Goal: Submit feedback/report problem

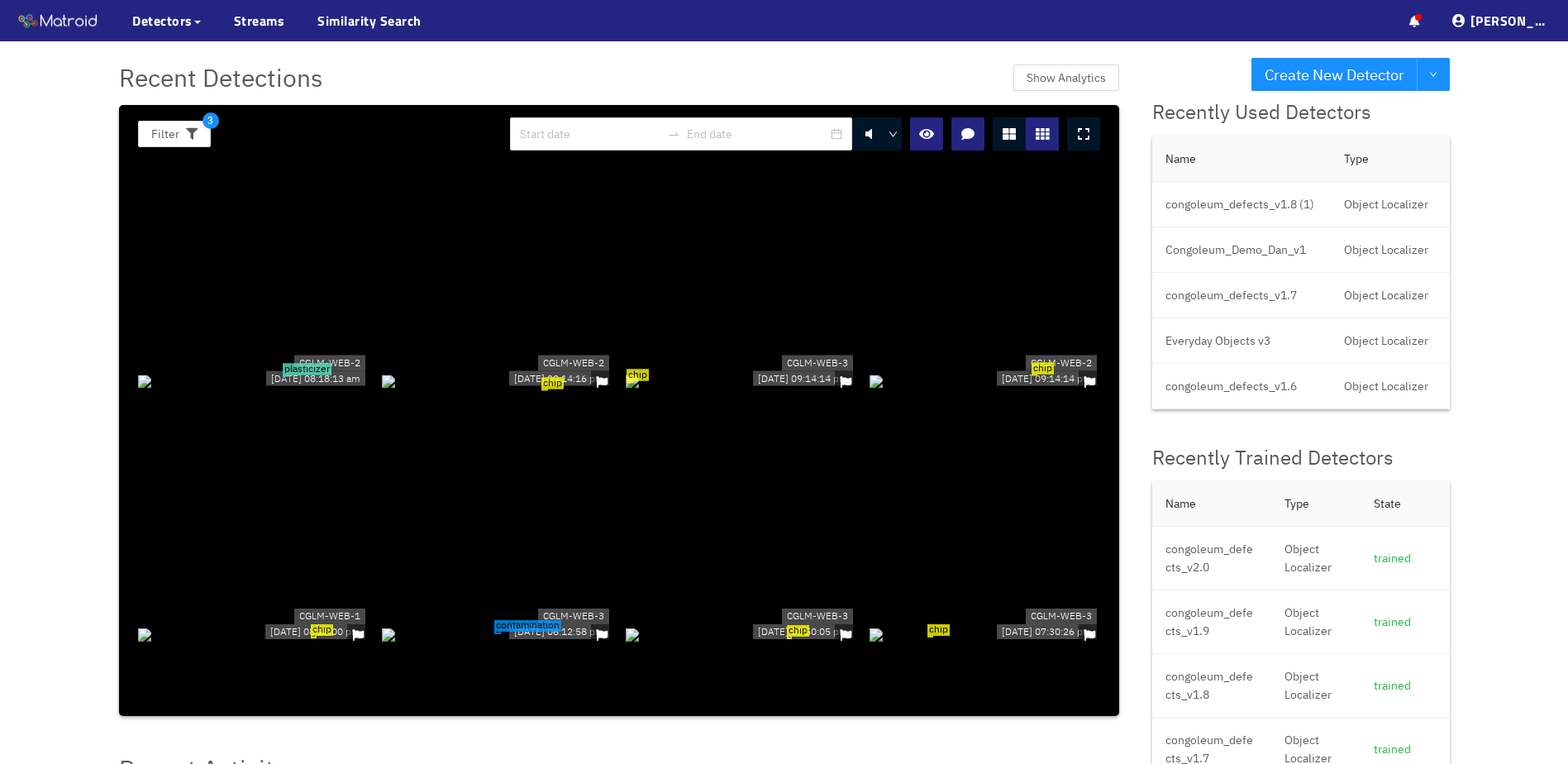
scroll to position [165, 0]
click at [664, 388] on div "chip" at bounding box center [741, 379] width 231 height 18
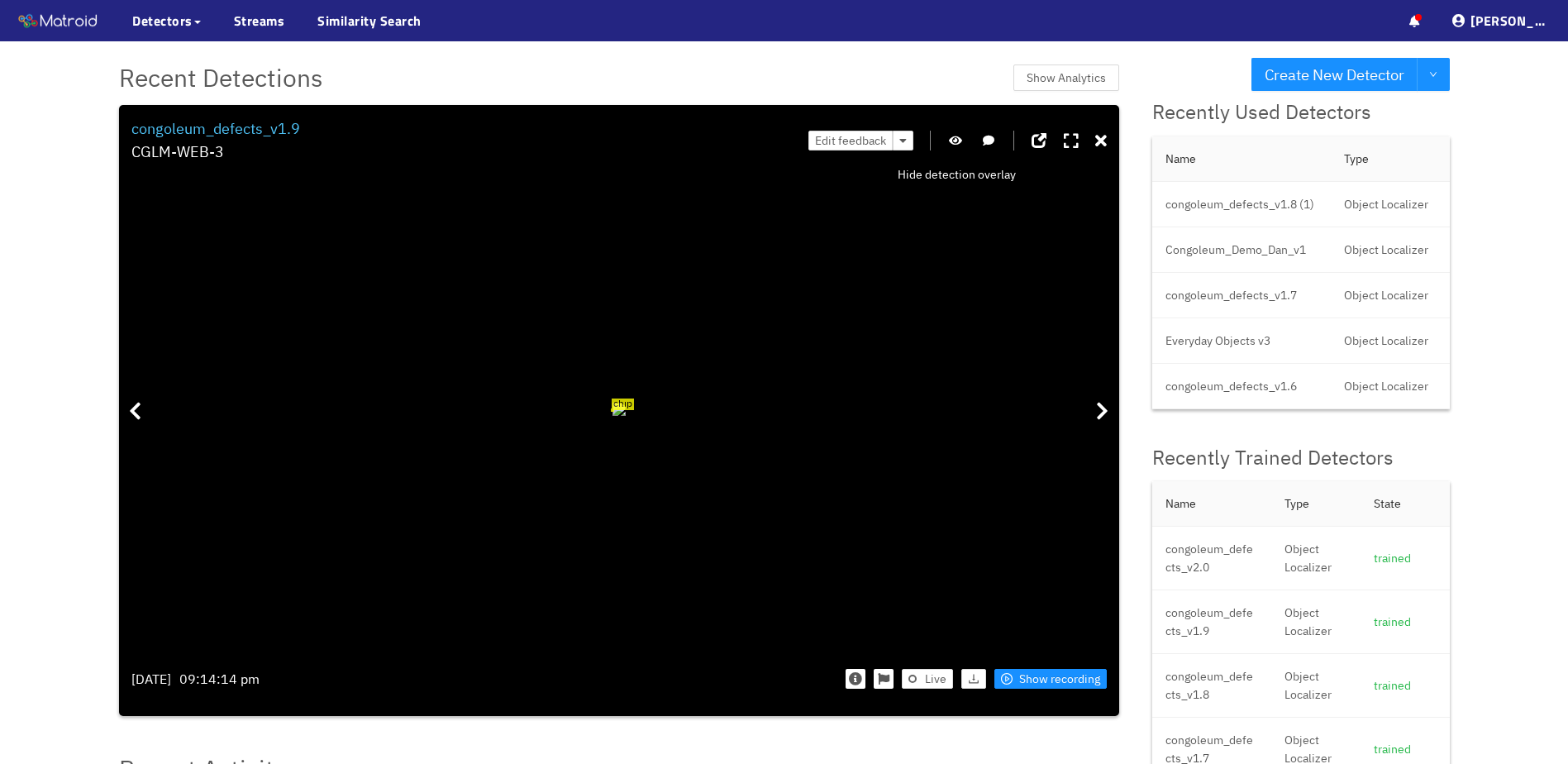
click at [960, 135] on icon "button" at bounding box center [956, 141] width 13 height 12
click at [955, 144] on icon "button" at bounding box center [956, 141] width 15 height 12
click at [1102, 144] on icon at bounding box center [1101, 141] width 12 height 16
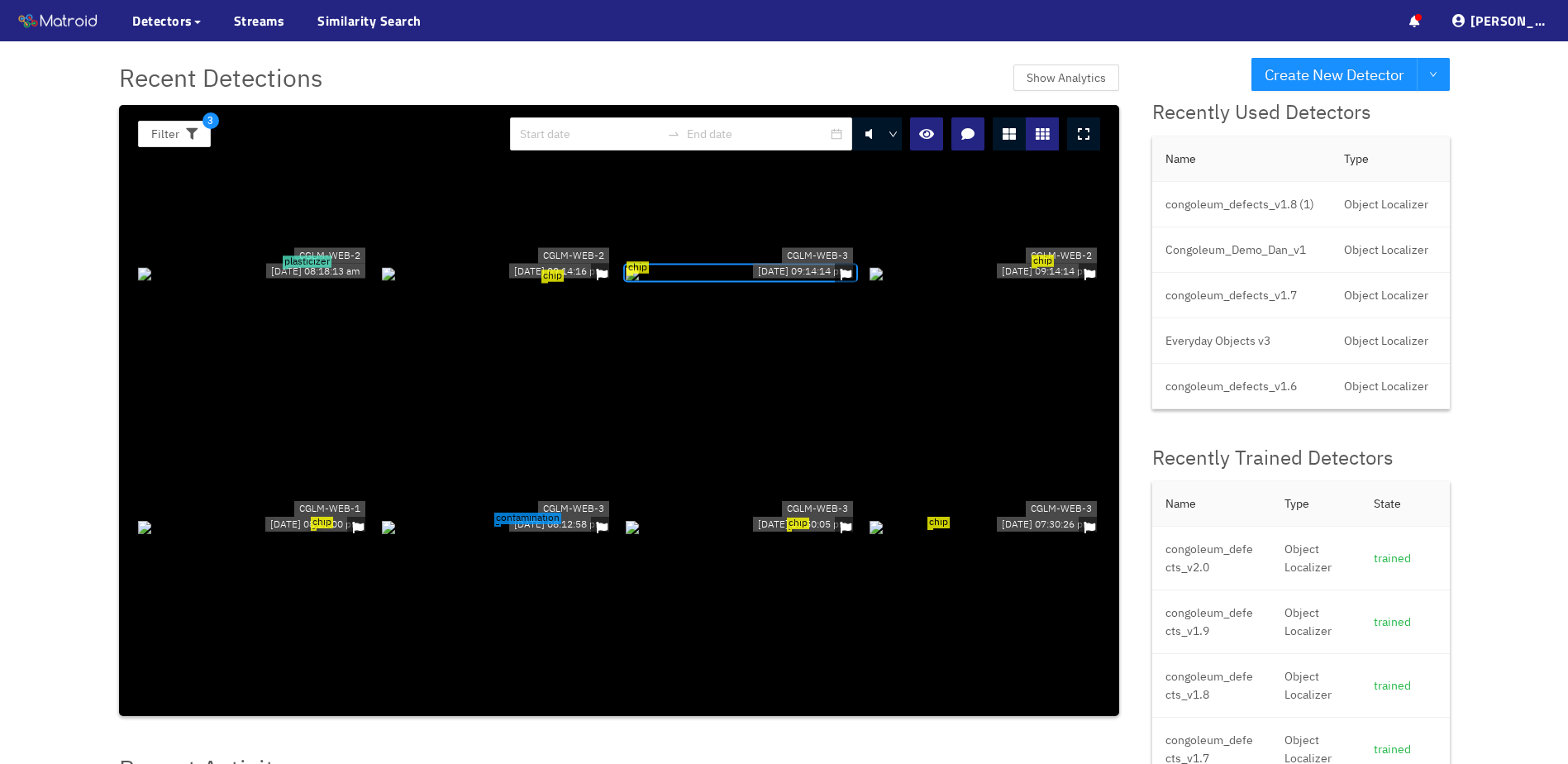
scroll to position [496, 0]
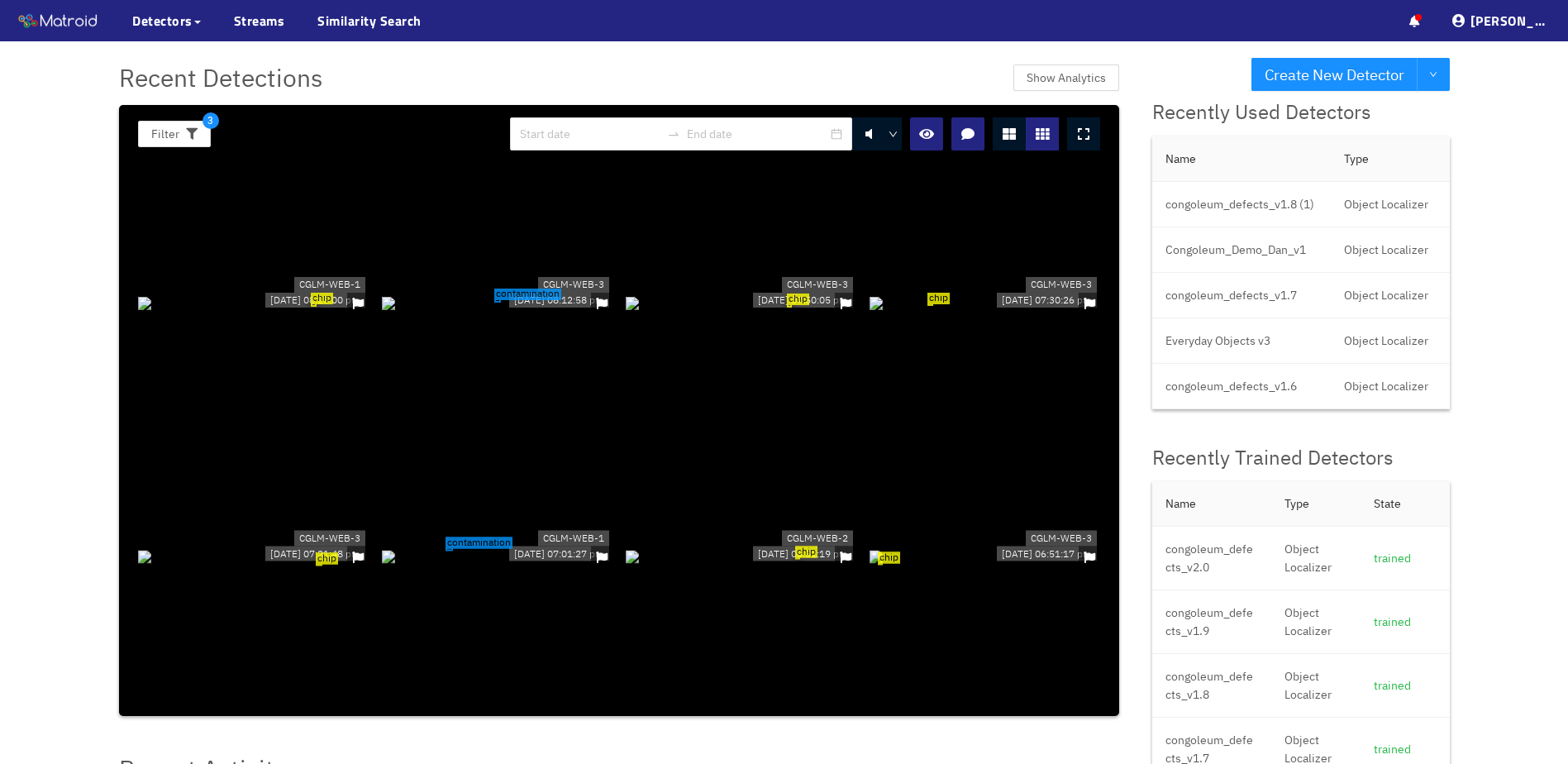
click at [525, 311] on div "contamination" at bounding box center [496, 301] width 231 height 18
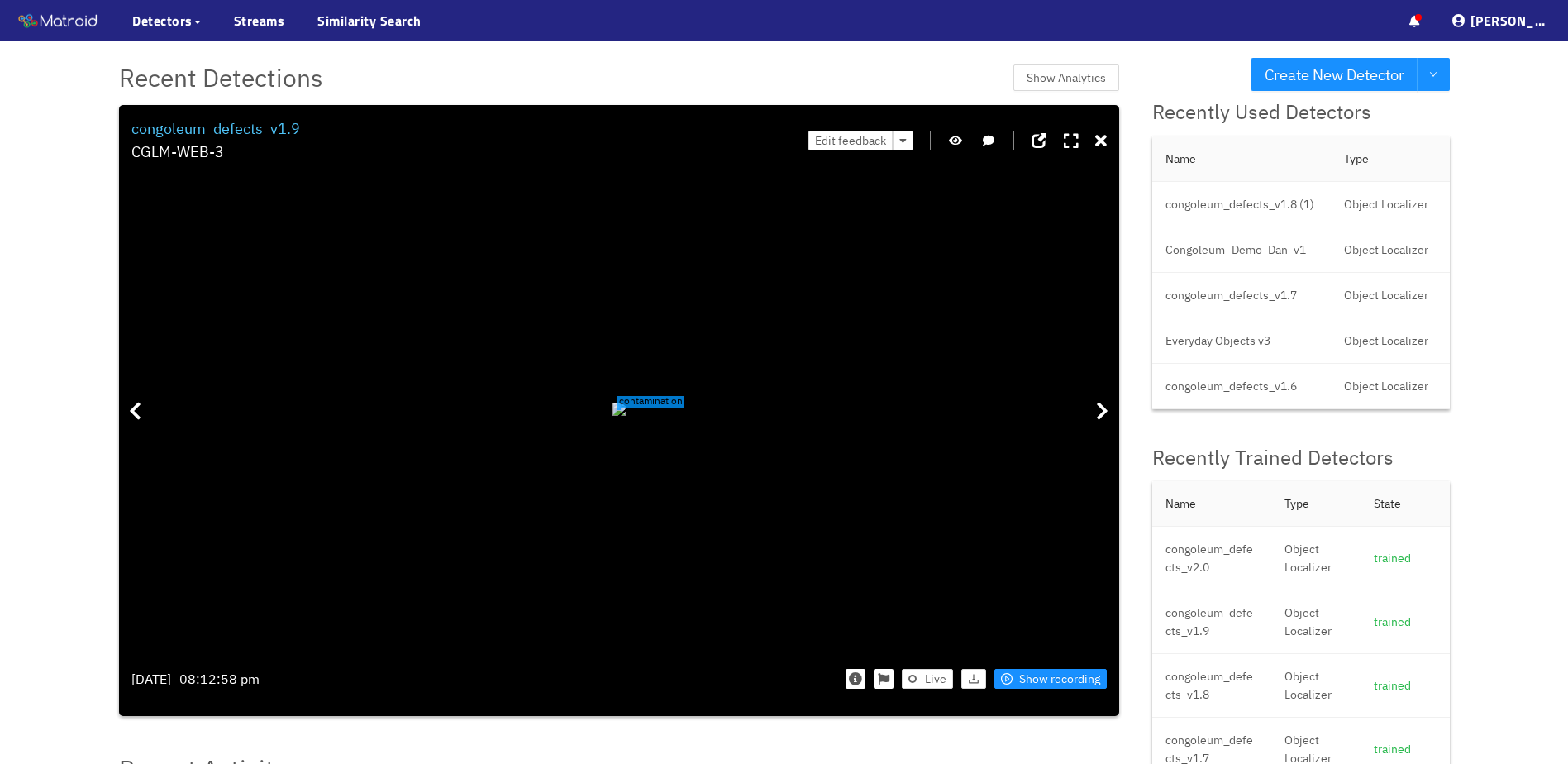
click at [946, 146] on div "Edit feedback" at bounding box center [957, 140] width 298 height 47
click at [952, 141] on icon "button" at bounding box center [956, 141] width 13 height 12
click at [1092, 144] on div "Edit feedback" at bounding box center [957, 140] width 298 height 47
click at [1096, 140] on icon at bounding box center [1101, 141] width 12 height 16
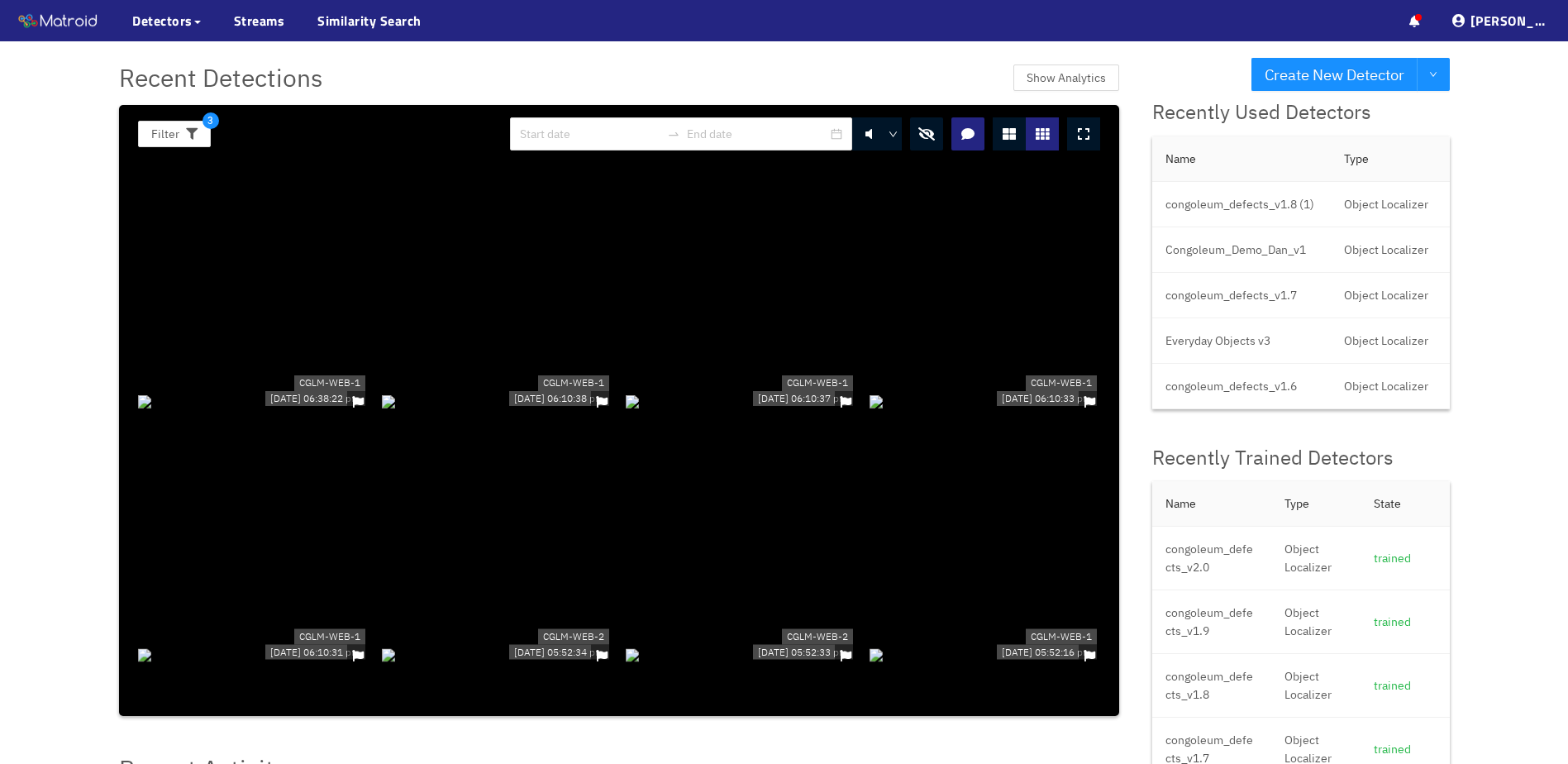
scroll to position [910, 0]
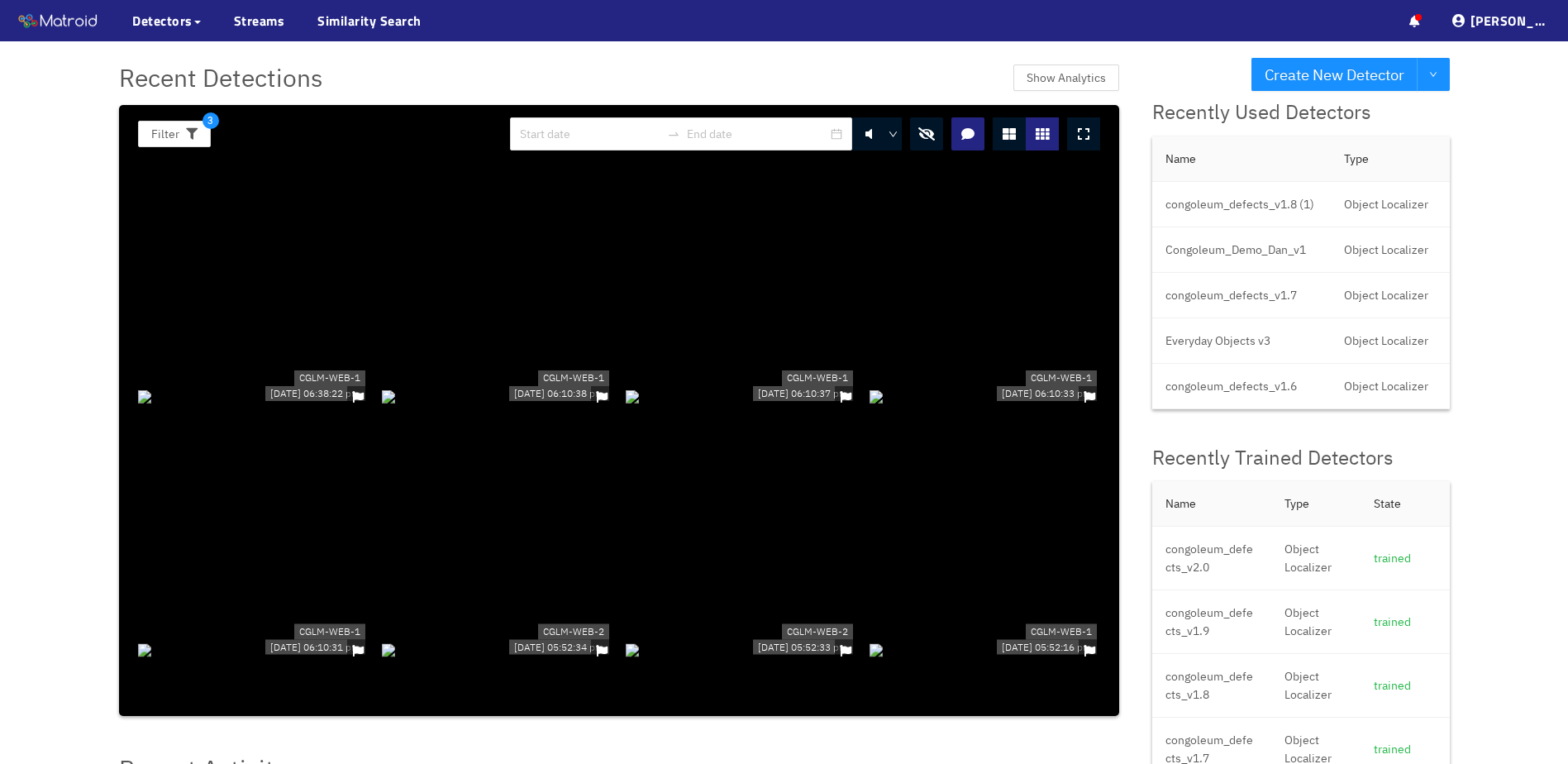
click at [924, 128] on icon "button" at bounding box center [926, 134] width 16 height 13
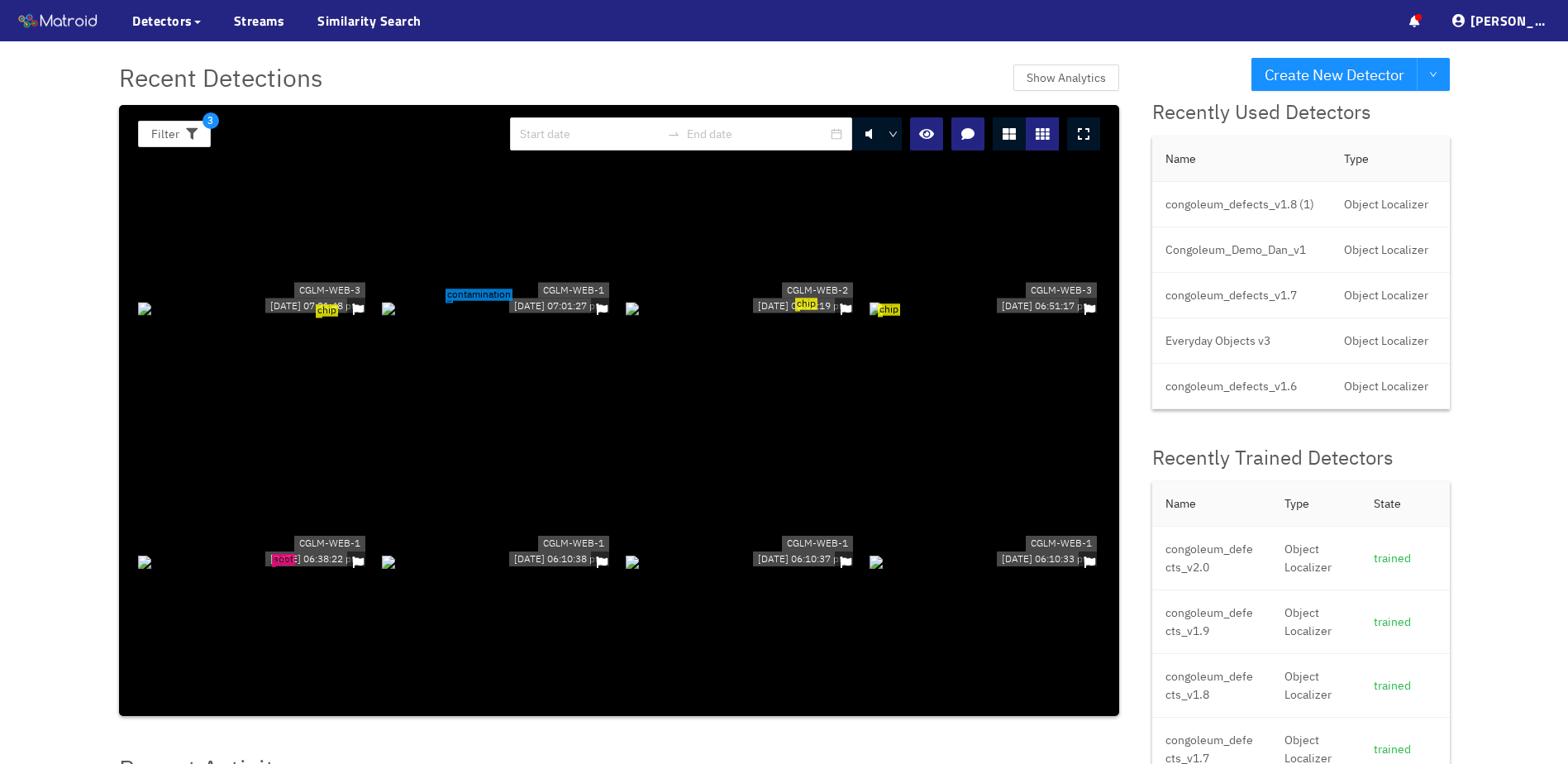
click at [815, 316] on div "chip" at bounding box center [741, 307] width 231 height 18
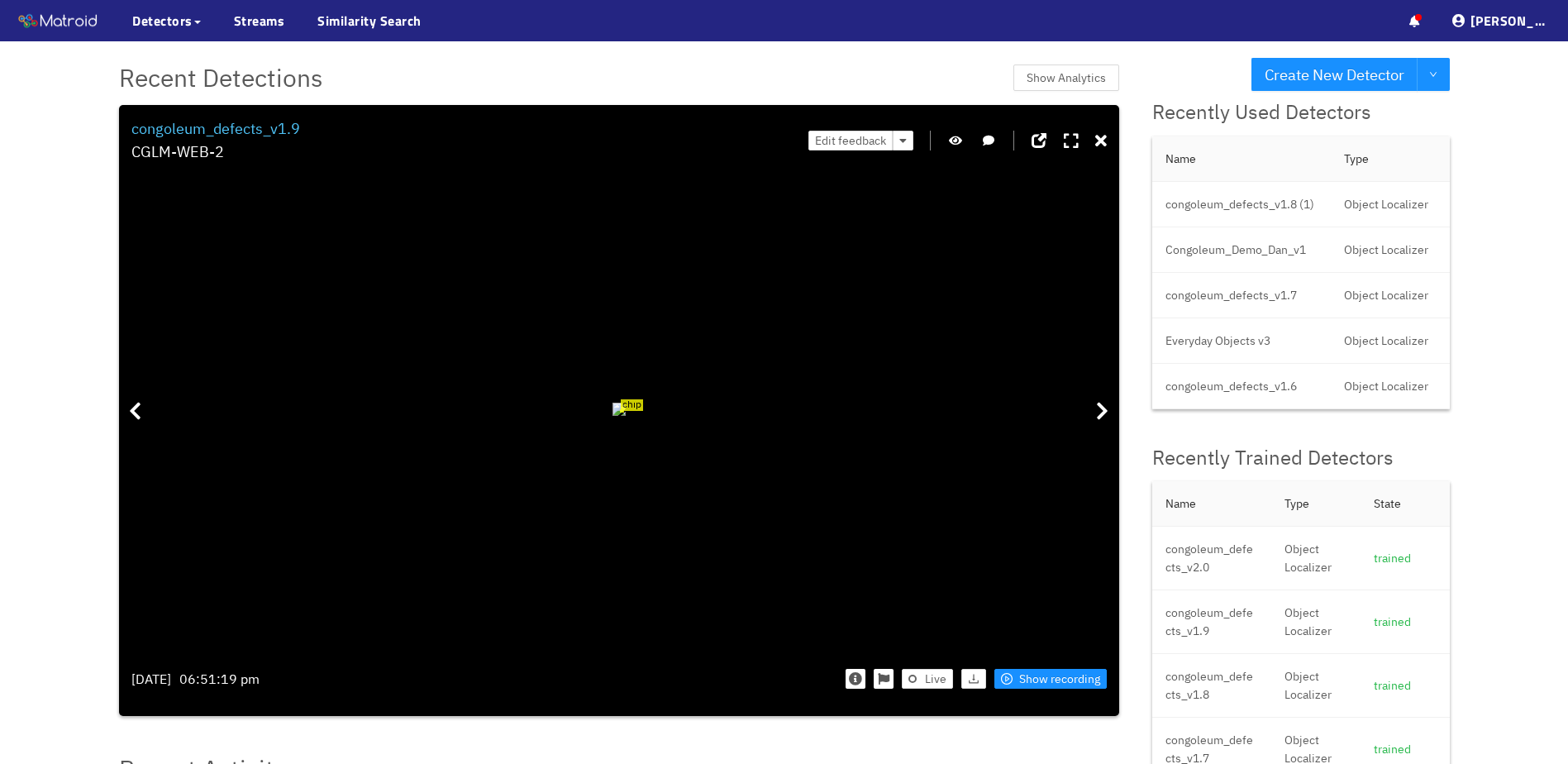
click at [956, 143] on icon "button" at bounding box center [956, 141] width 13 height 12
click at [964, 144] on div "Edit feedback" at bounding box center [957, 140] width 298 height 47
click at [962, 141] on icon "button" at bounding box center [956, 141] width 15 height 12
click at [1101, 142] on icon at bounding box center [1101, 141] width 12 height 16
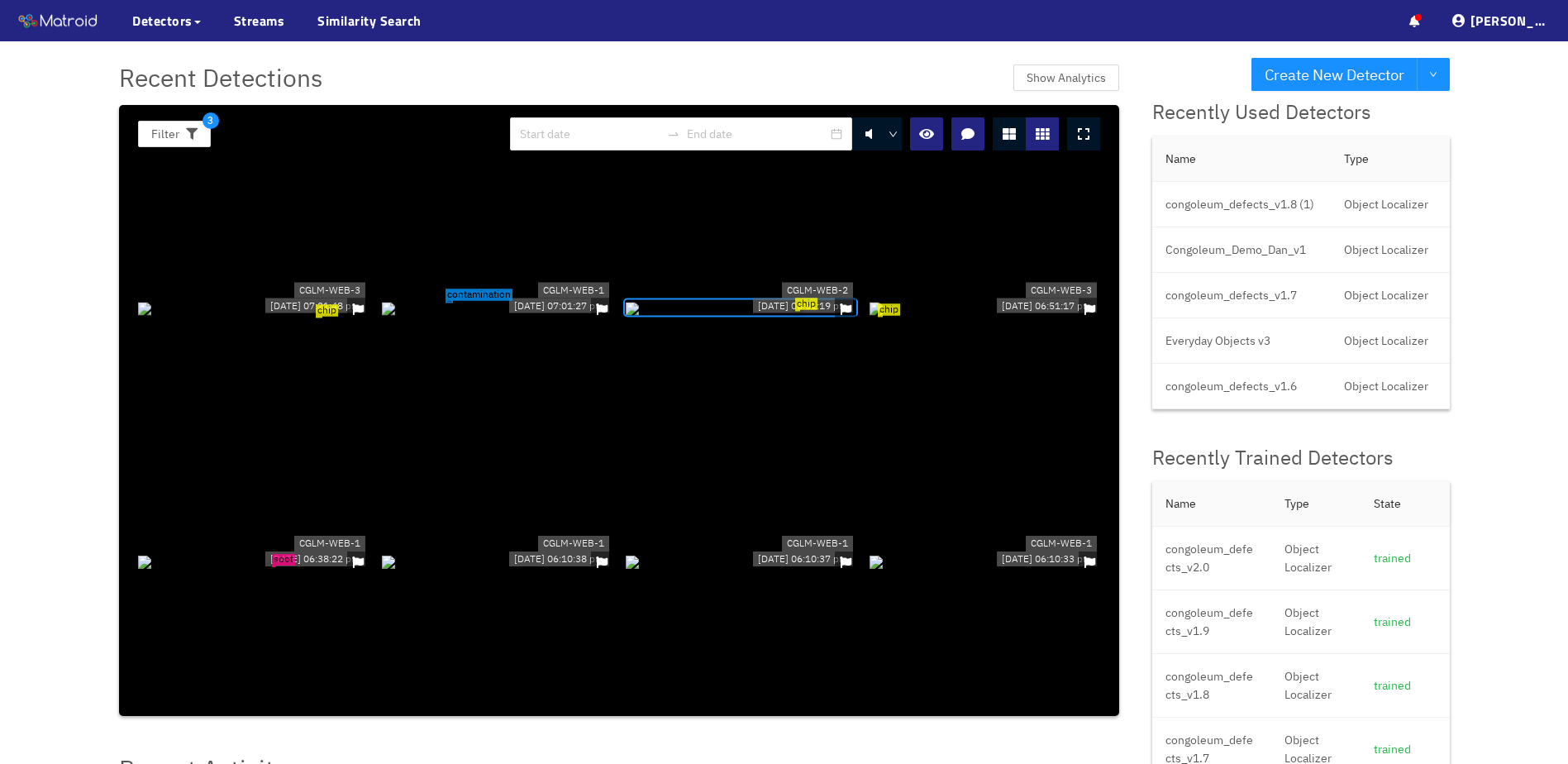
click at [267, 301] on div "chip" at bounding box center [253, 307] width 231 height 18
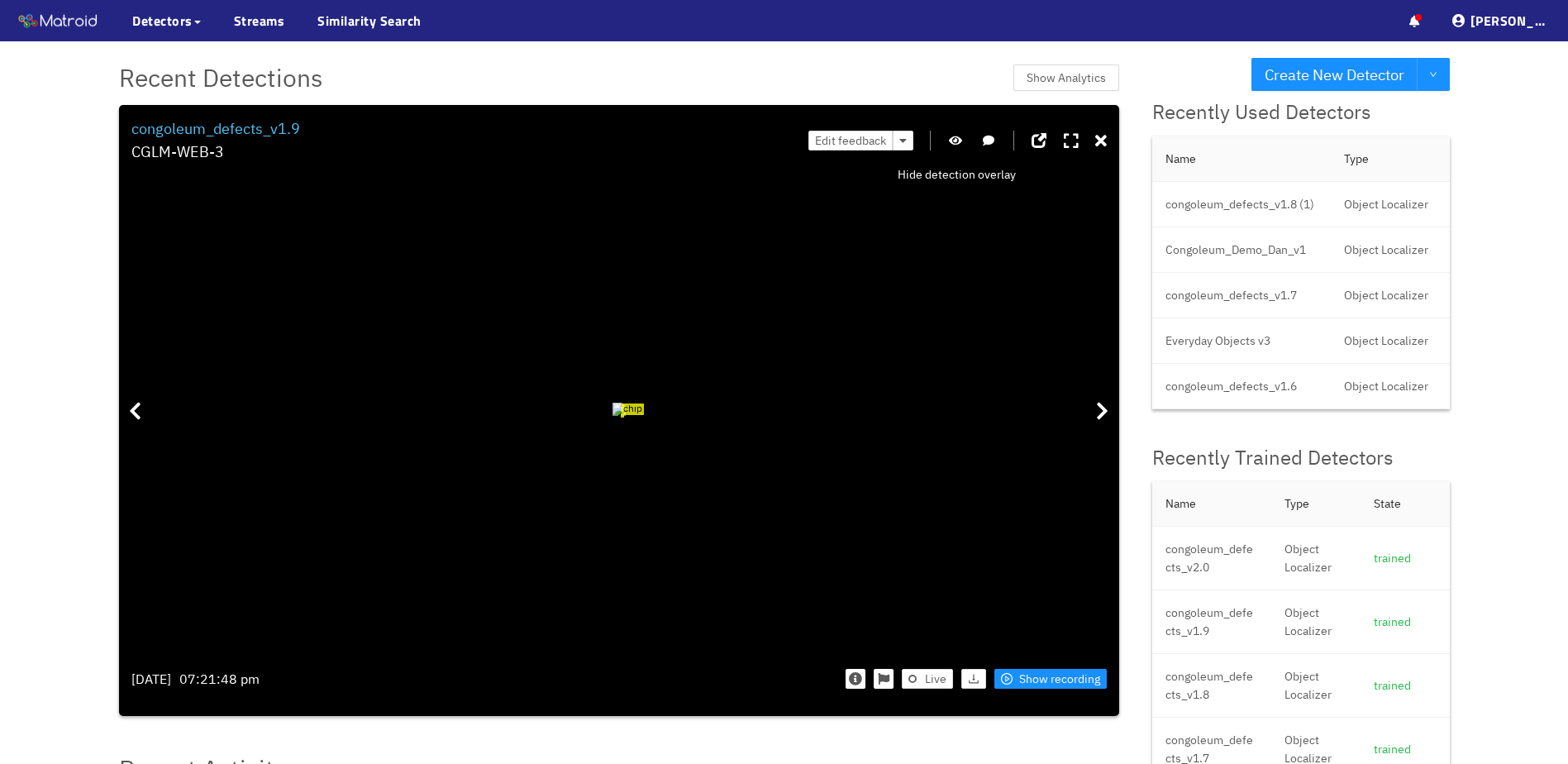
click at [956, 145] on icon "button" at bounding box center [956, 141] width 13 height 12
click at [1096, 131] on div at bounding box center [1101, 141] width 12 height 26
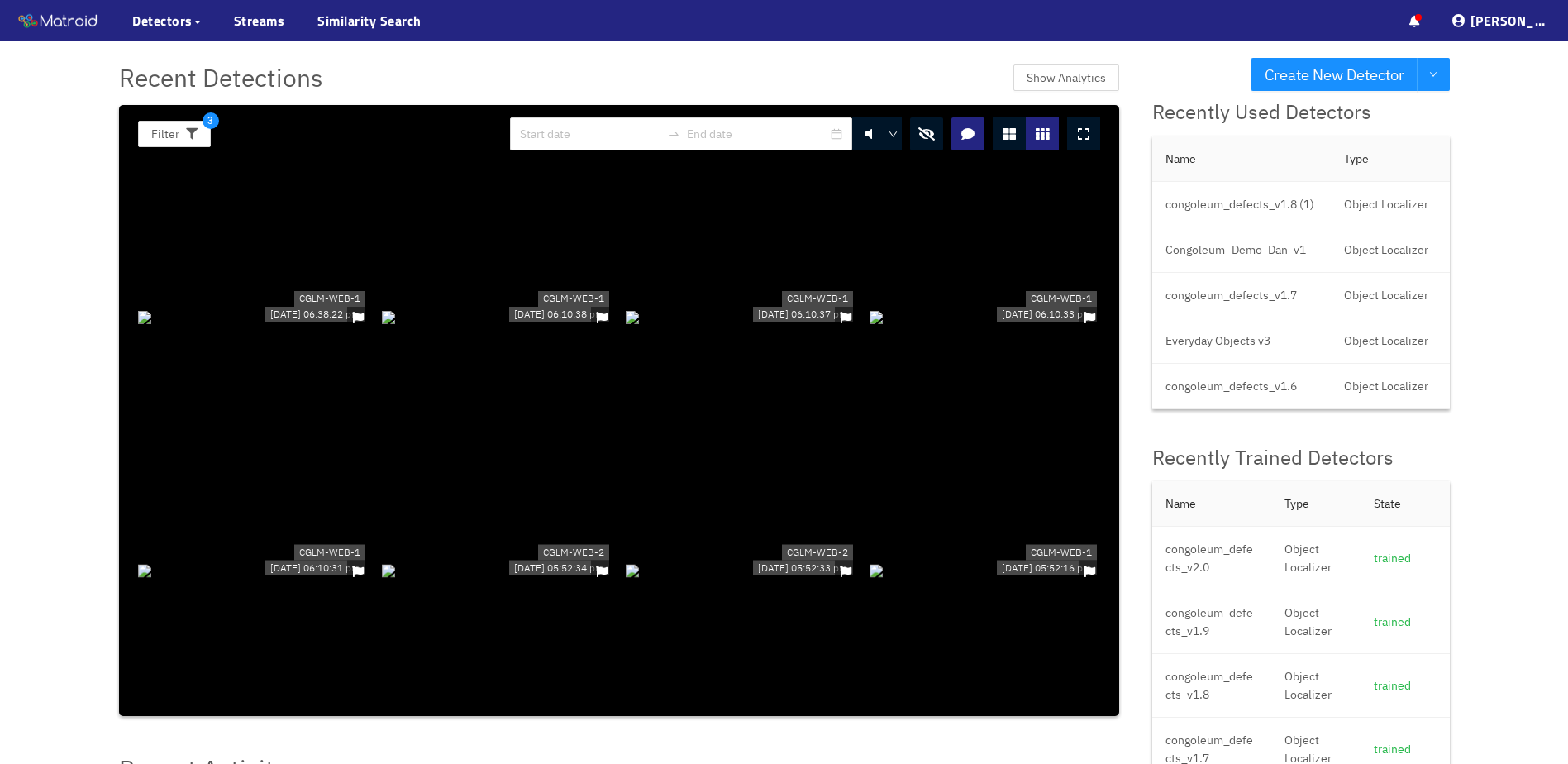
scroll to position [1240, 0]
click at [934, 125] on button "button" at bounding box center [927, 133] width 33 height 33
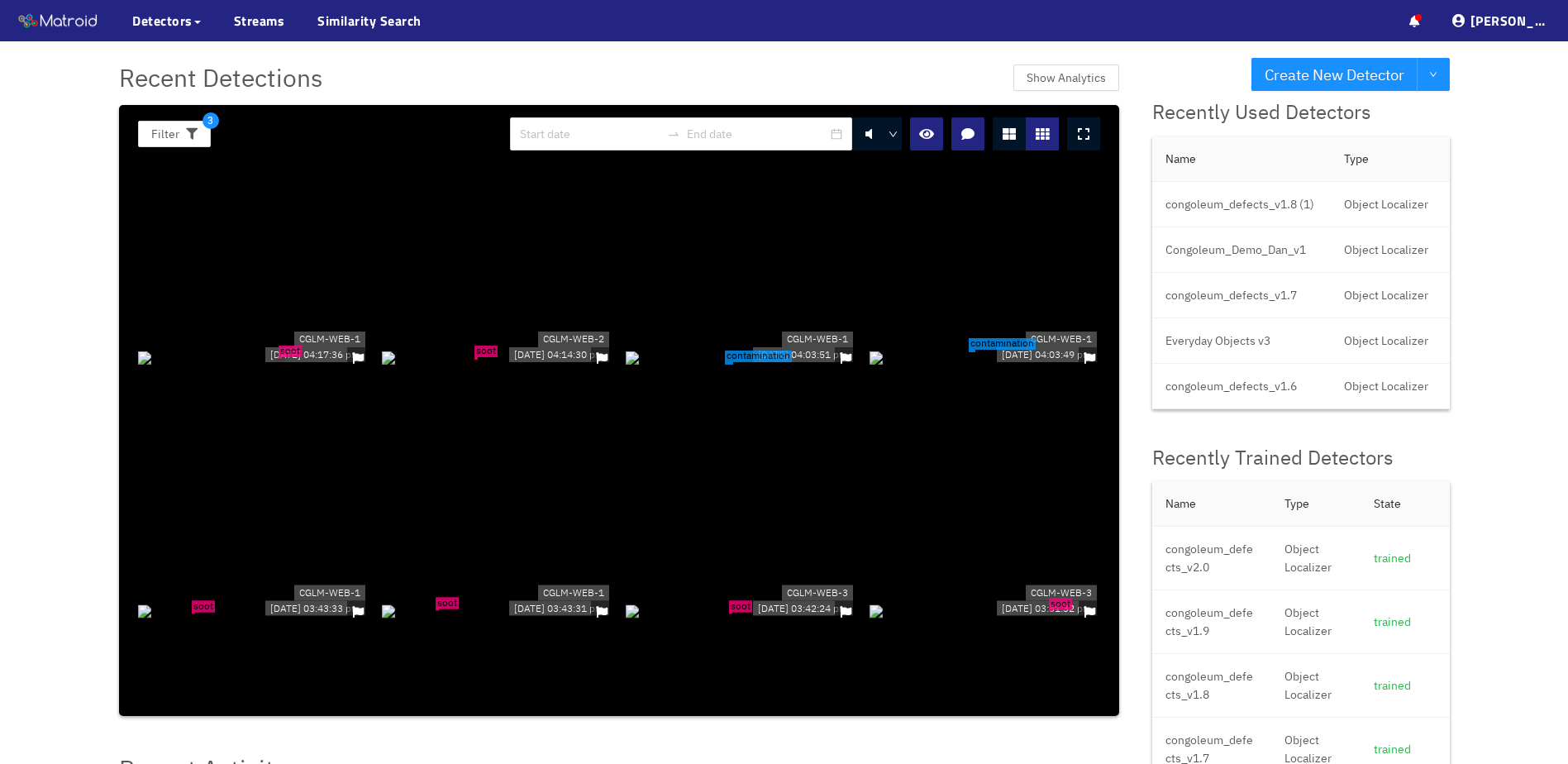
scroll to position [2976, 0]
click at [749, 364] on div "CGLM-WEB-1 [DATE] 04:03:51 pm" at bounding box center [802, 344] width 106 height 39
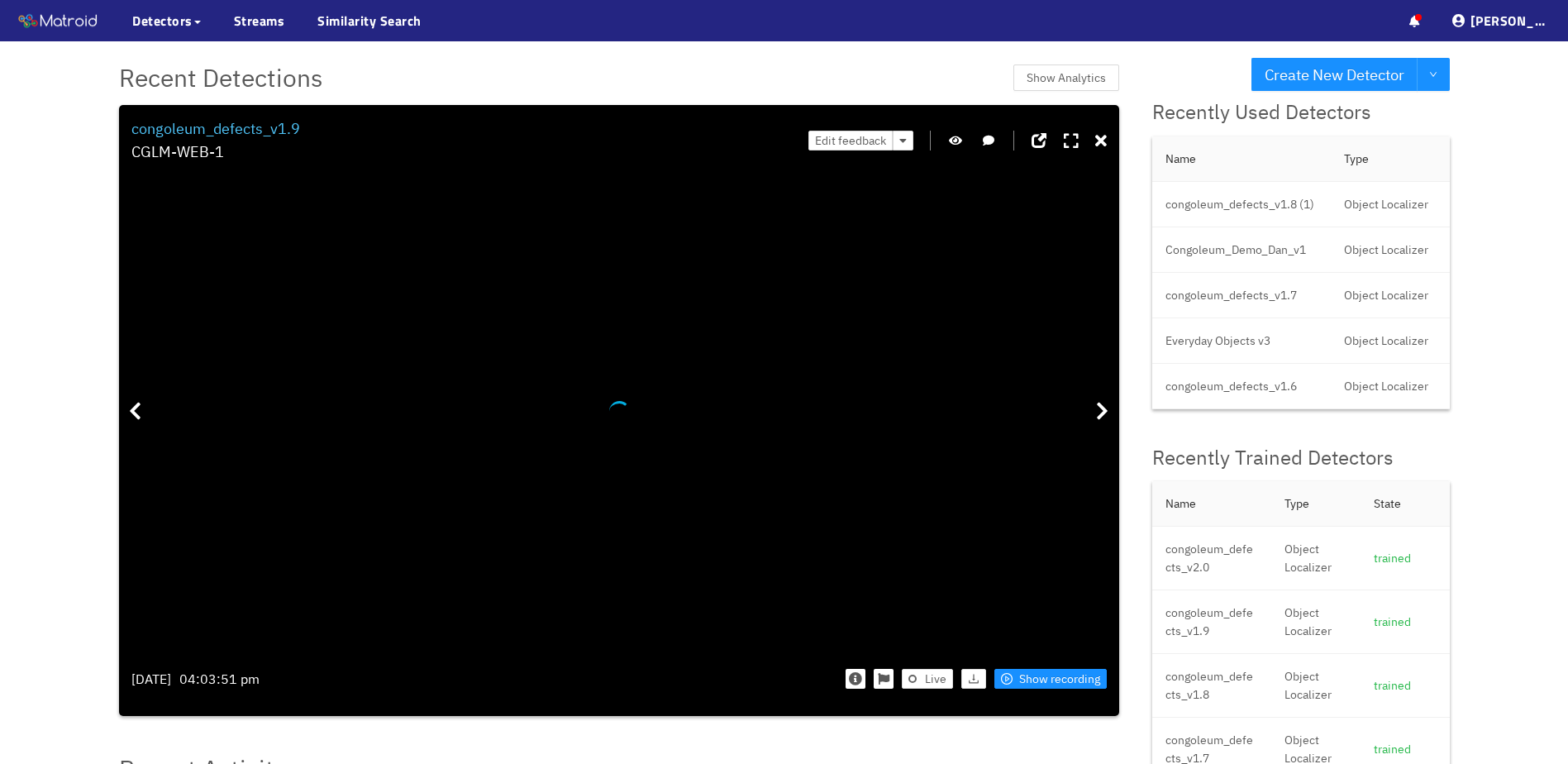
click at [959, 145] on icon "button" at bounding box center [956, 141] width 13 height 12
click at [949, 138] on icon "button" at bounding box center [956, 141] width 15 height 12
click at [1089, 145] on div "Edit feedback" at bounding box center [957, 140] width 298 height 47
click at [1094, 141] on div "Edit feedback" at bounding box center [957, 140] width 298 height 47
click at [1096, 142] on icon at bounding box center [1101, 141] width 12 height 16
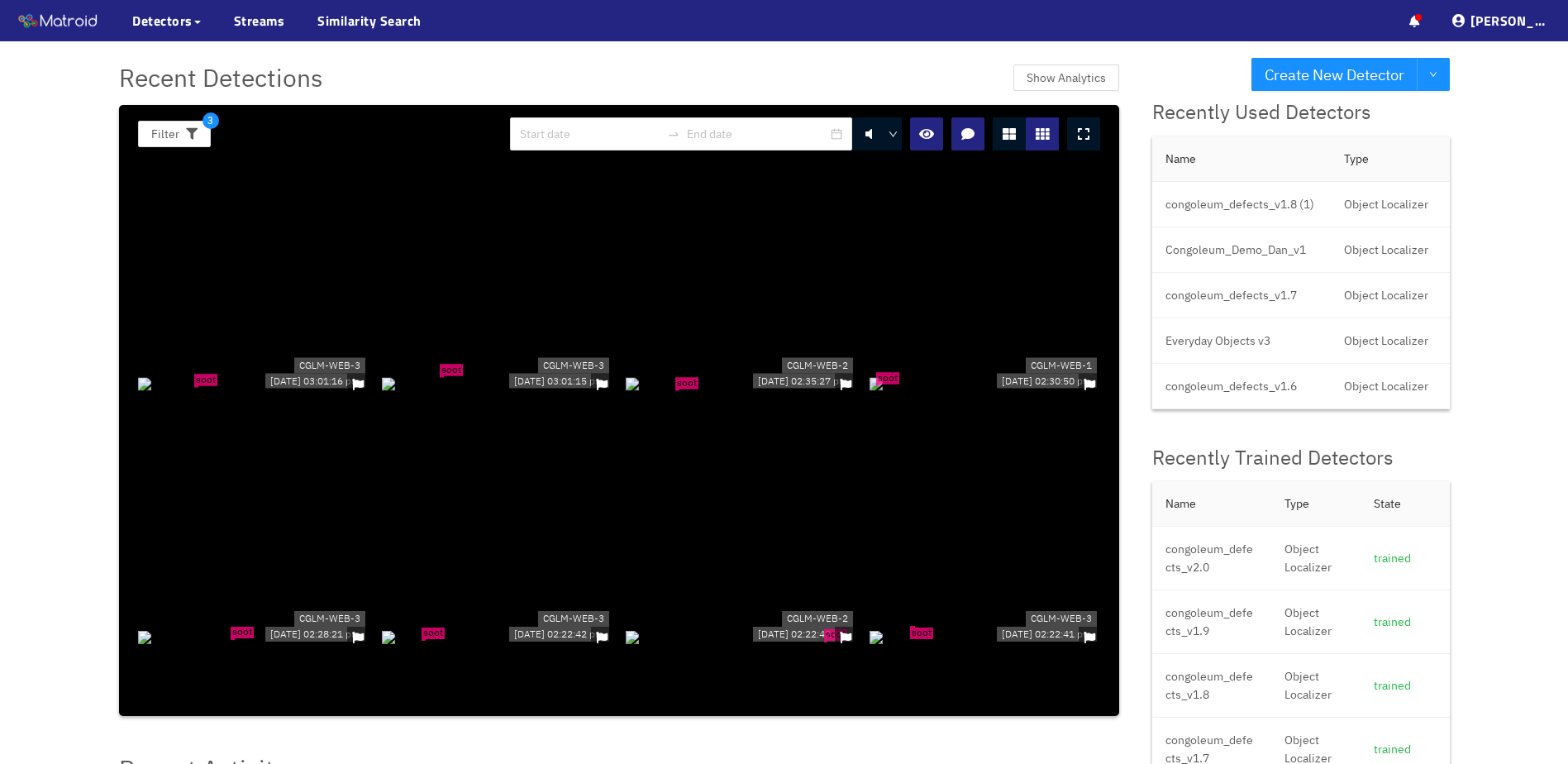
scroll to position [3969, 0]
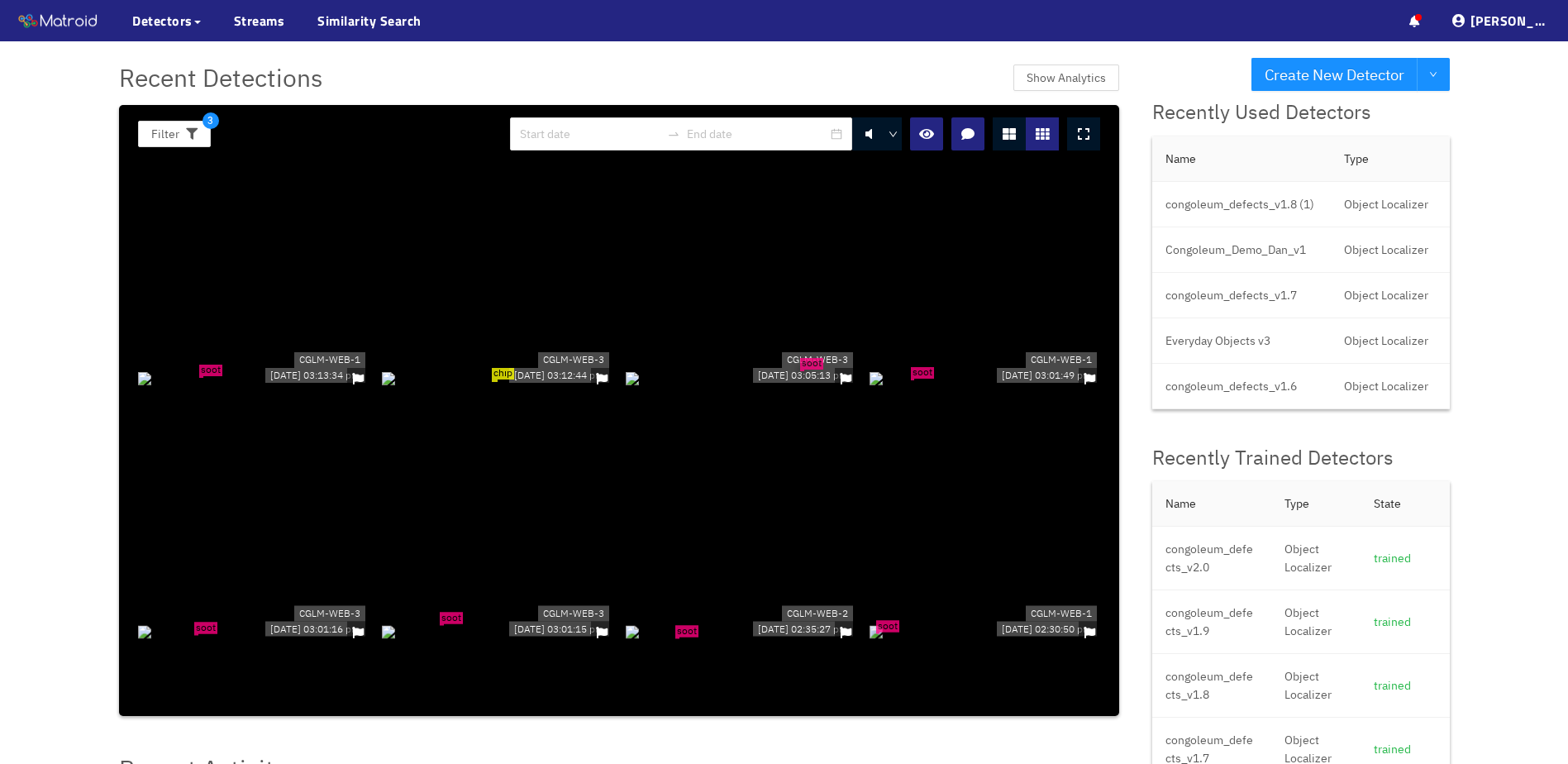
click at [556, 368] on div "chip" at bounding box center [496, 377] width 231 height 18
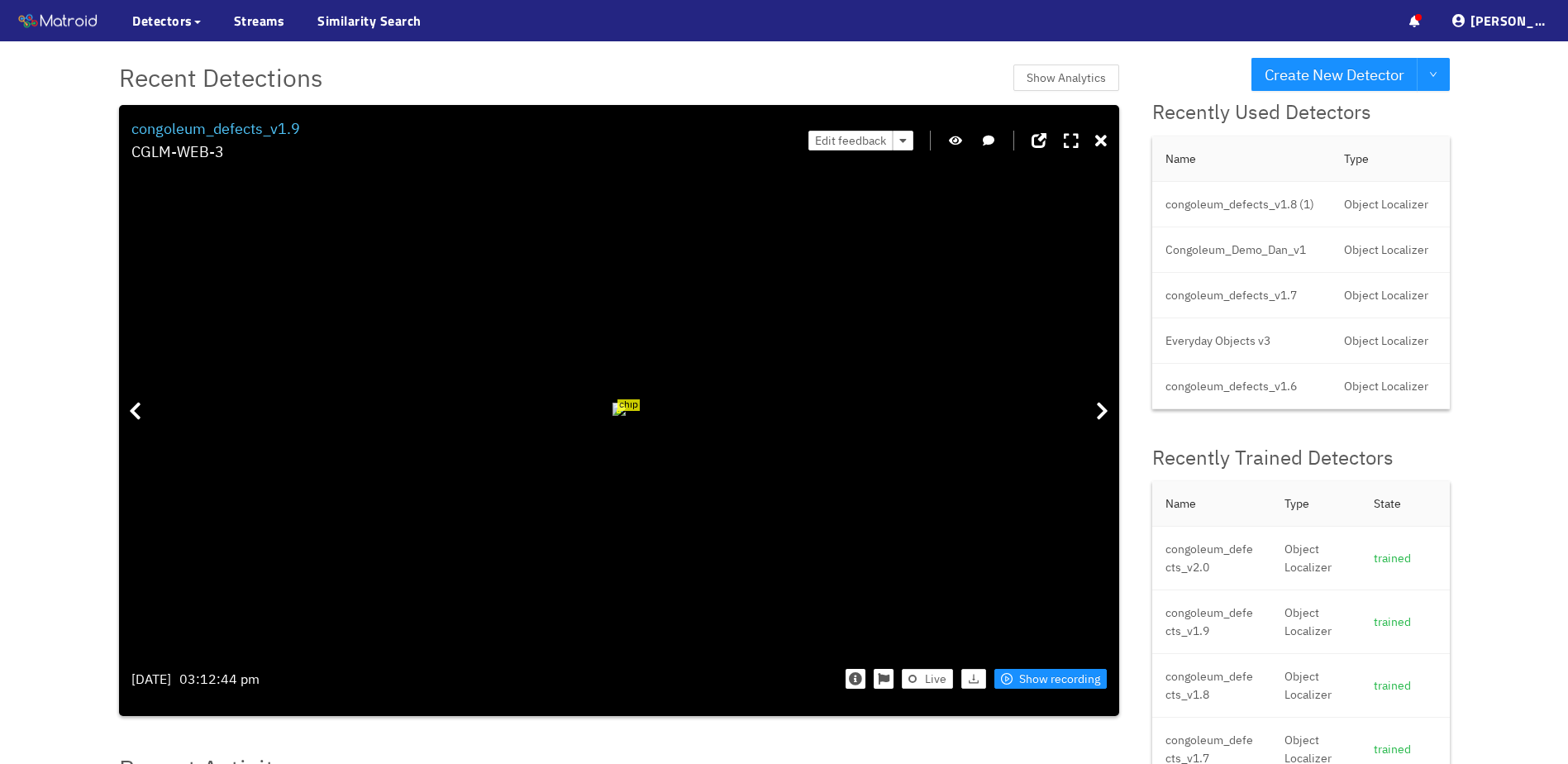
click at [957, 146] on icon "button" at bounding box center [956, 141] width 13 height 12
click at [966, 141] on div "Edit feedback" at bounding box center [957, 140] width 298 height 47
click at [964, 138] on div "Edit feedback" at bounding box center [957, 140] width 298 height 47
click at [956, 142] on icon "button" at bounding box center [956, 141] width 15 height 12
click at [1093, 139] on div "Edit feedback" at bounding box center [957, 140] width 298 height 47
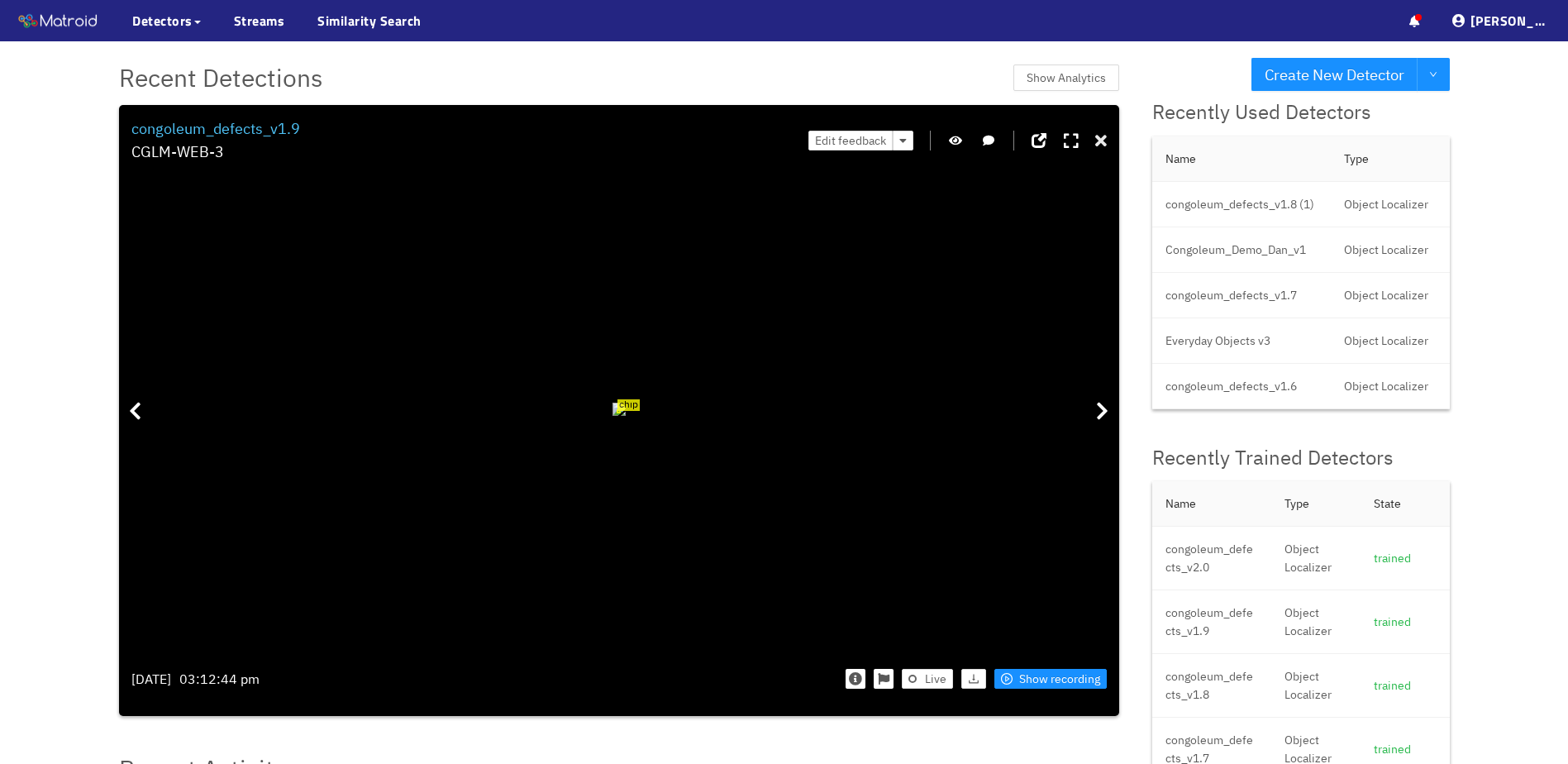
click at [1095, 139] on icon at bounding box center [1101, 141] width 12 height 16
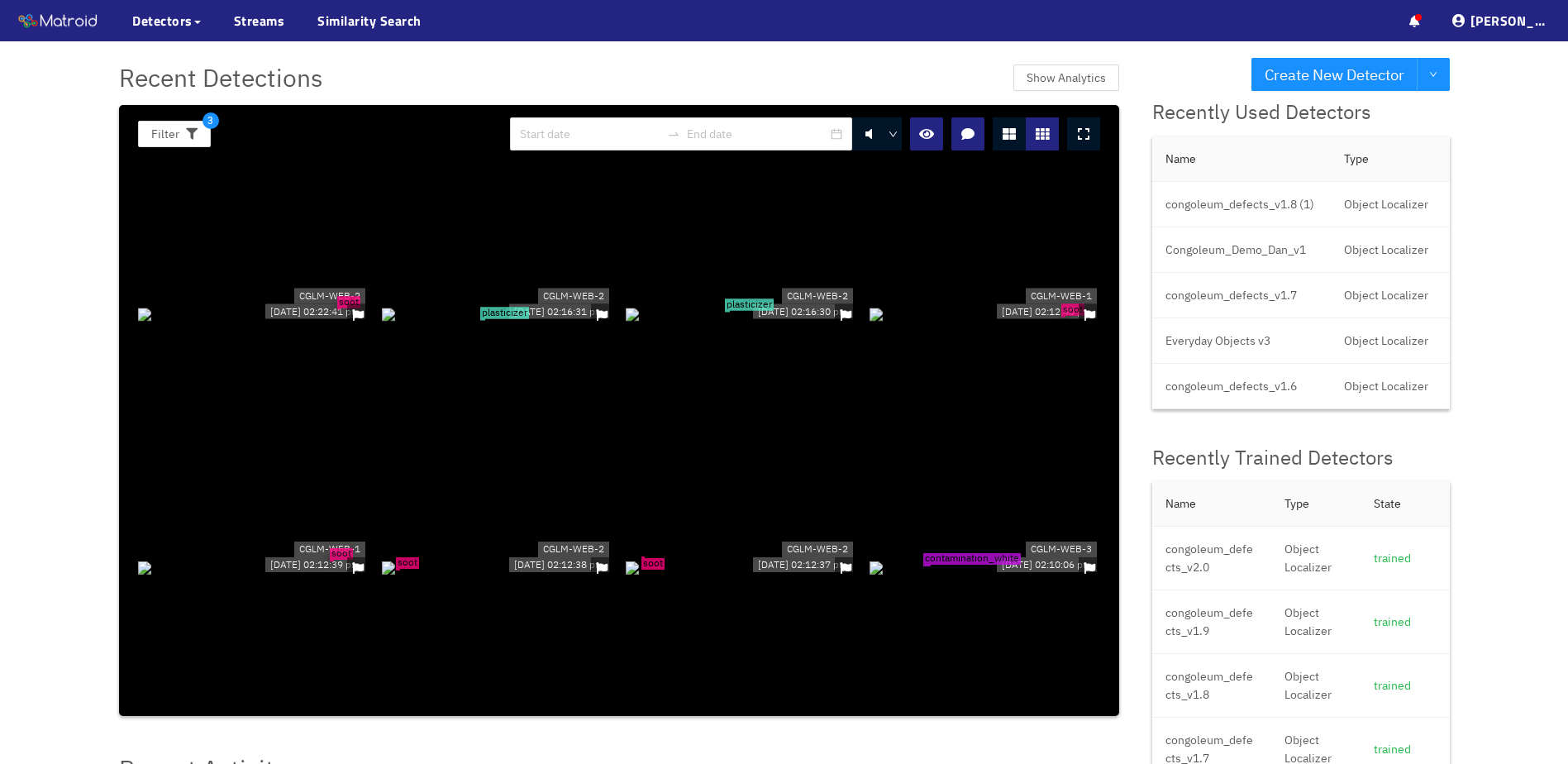
scroll to position [4795, 0]
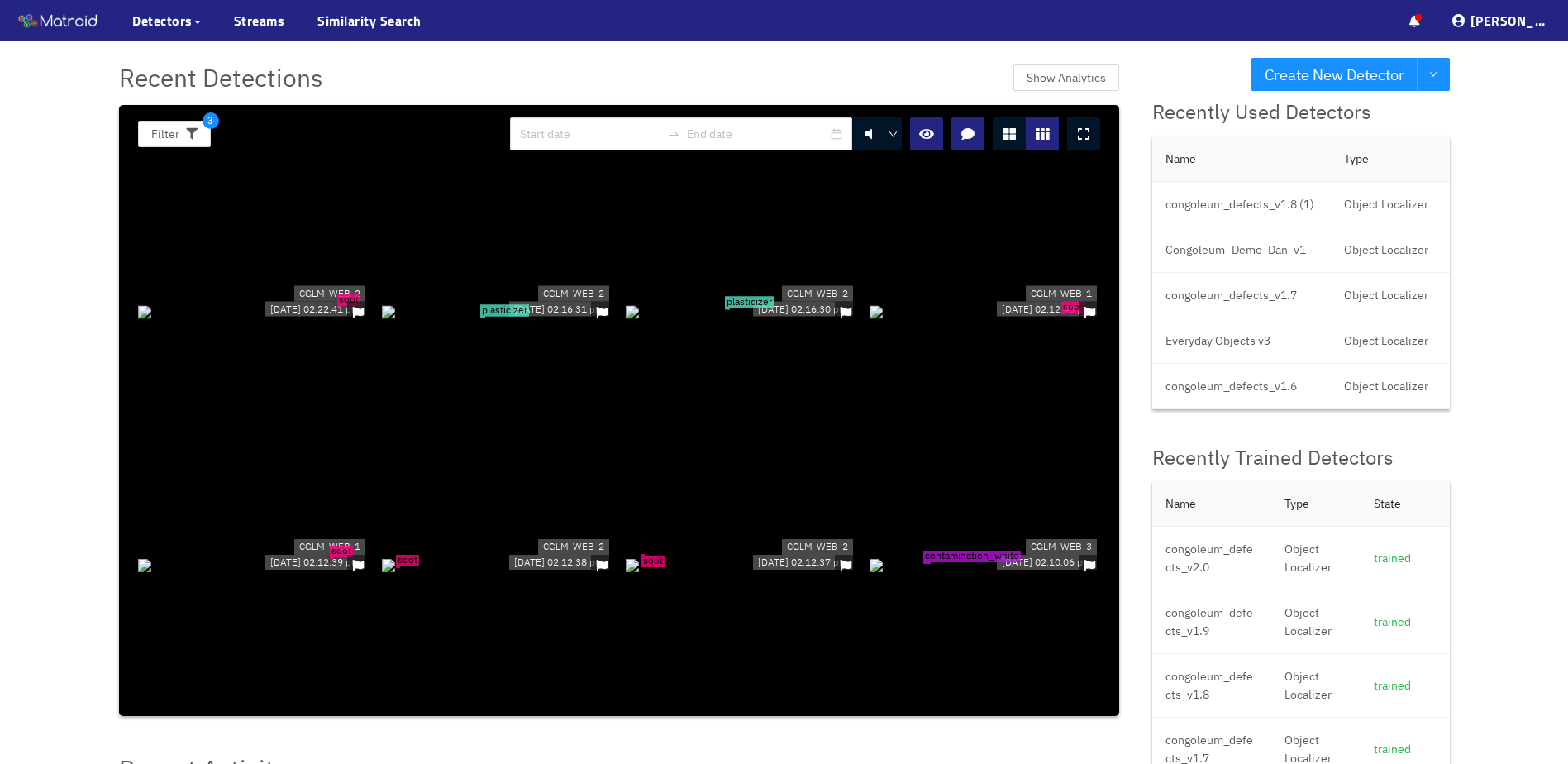
click at [782, 320] on div "plasticizer" at bounding box center [741, 311] width 231 height 18
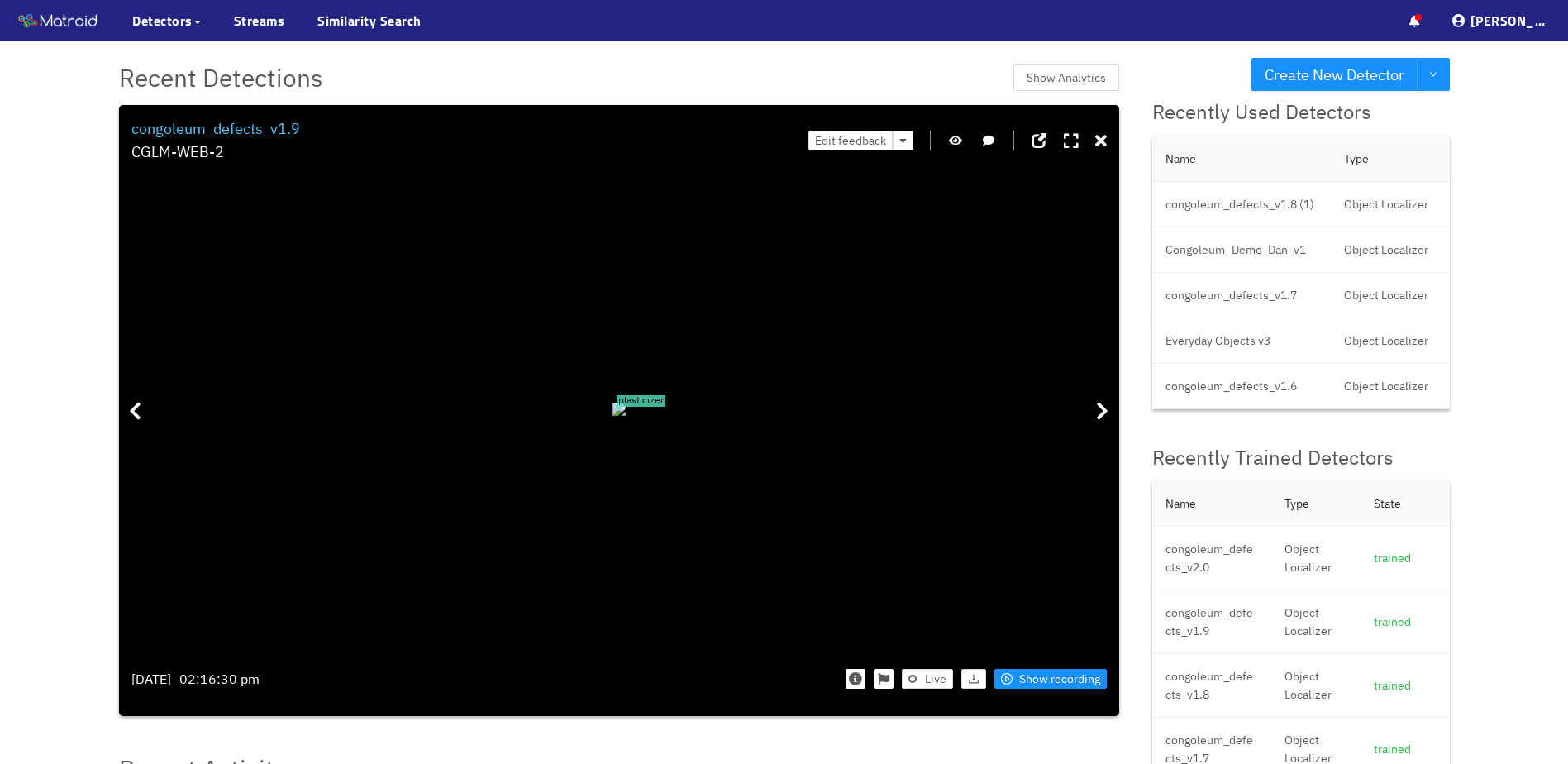
click at [958, 141] on icon "button" at bounding box center [956, 141] width 13 height 12
click at [958, 141] on icon "button" at bounding box center [956, 141] width 15 height 12
click at [1096, 143] on icon at bounding box center [1101, 141] width 12 height 16
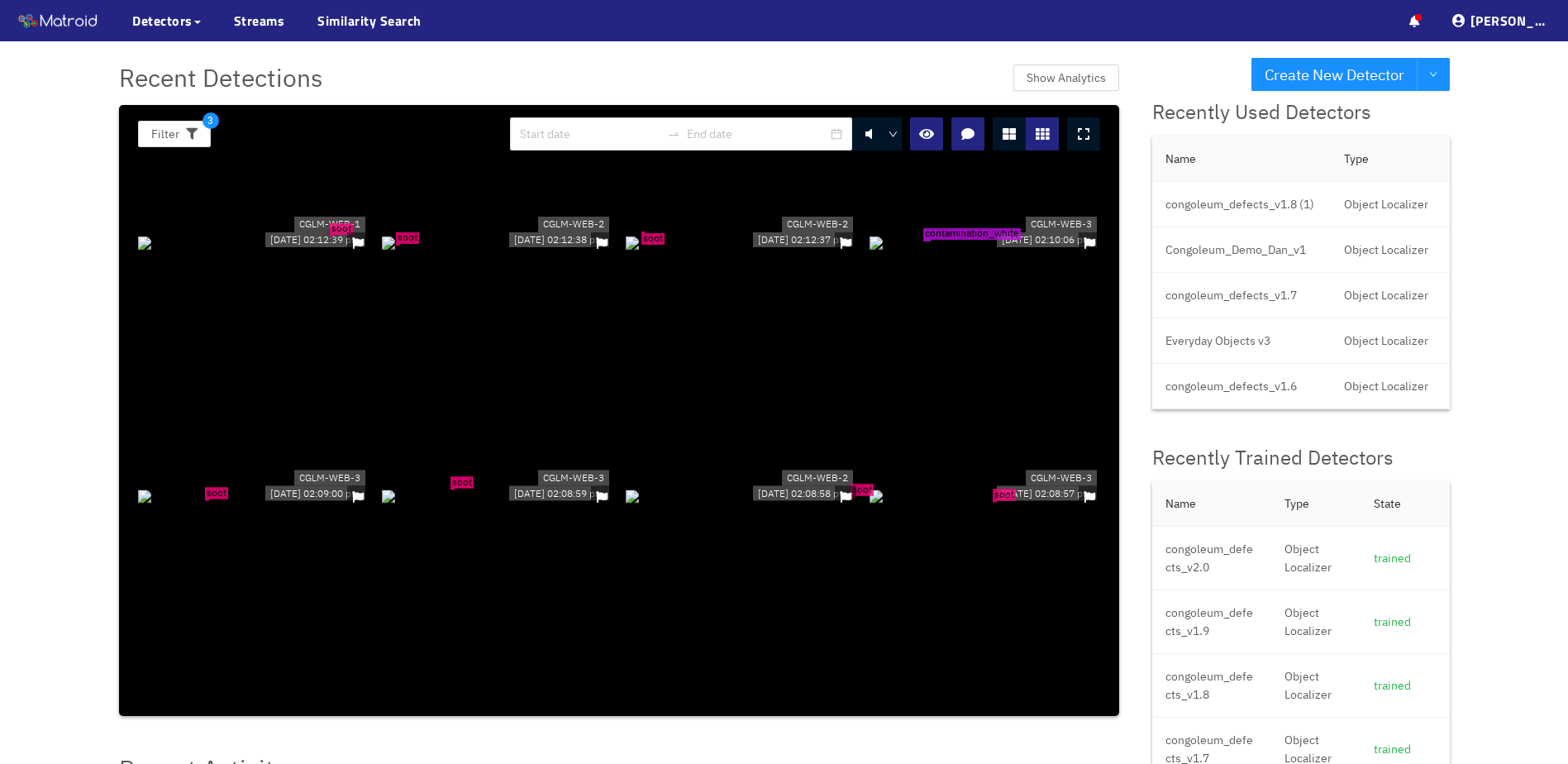
scroll to position [5126, 0]
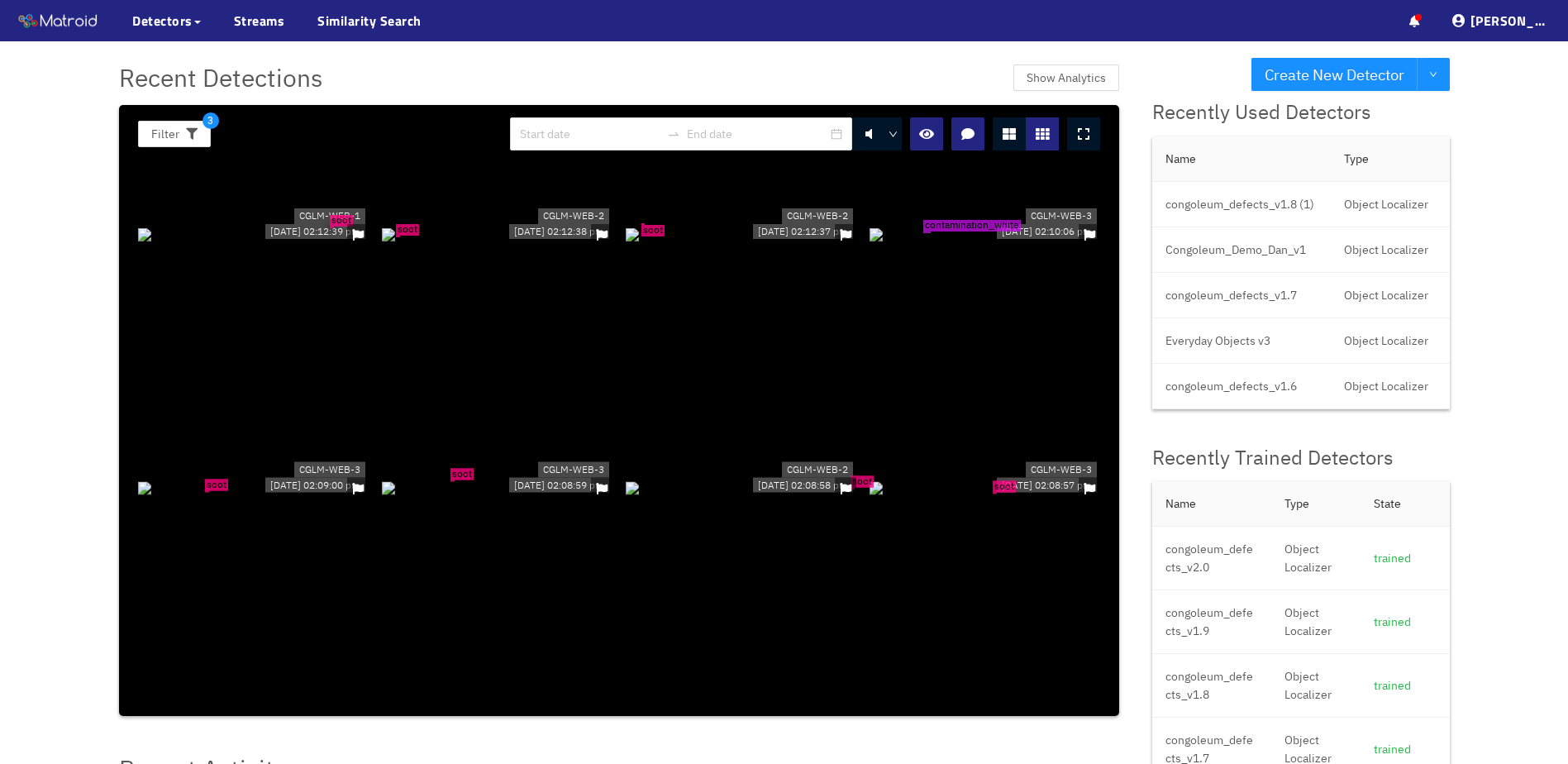
click at [946, 235] on div "contamination_white" at bounding box center [984, 233] width 231 height 18
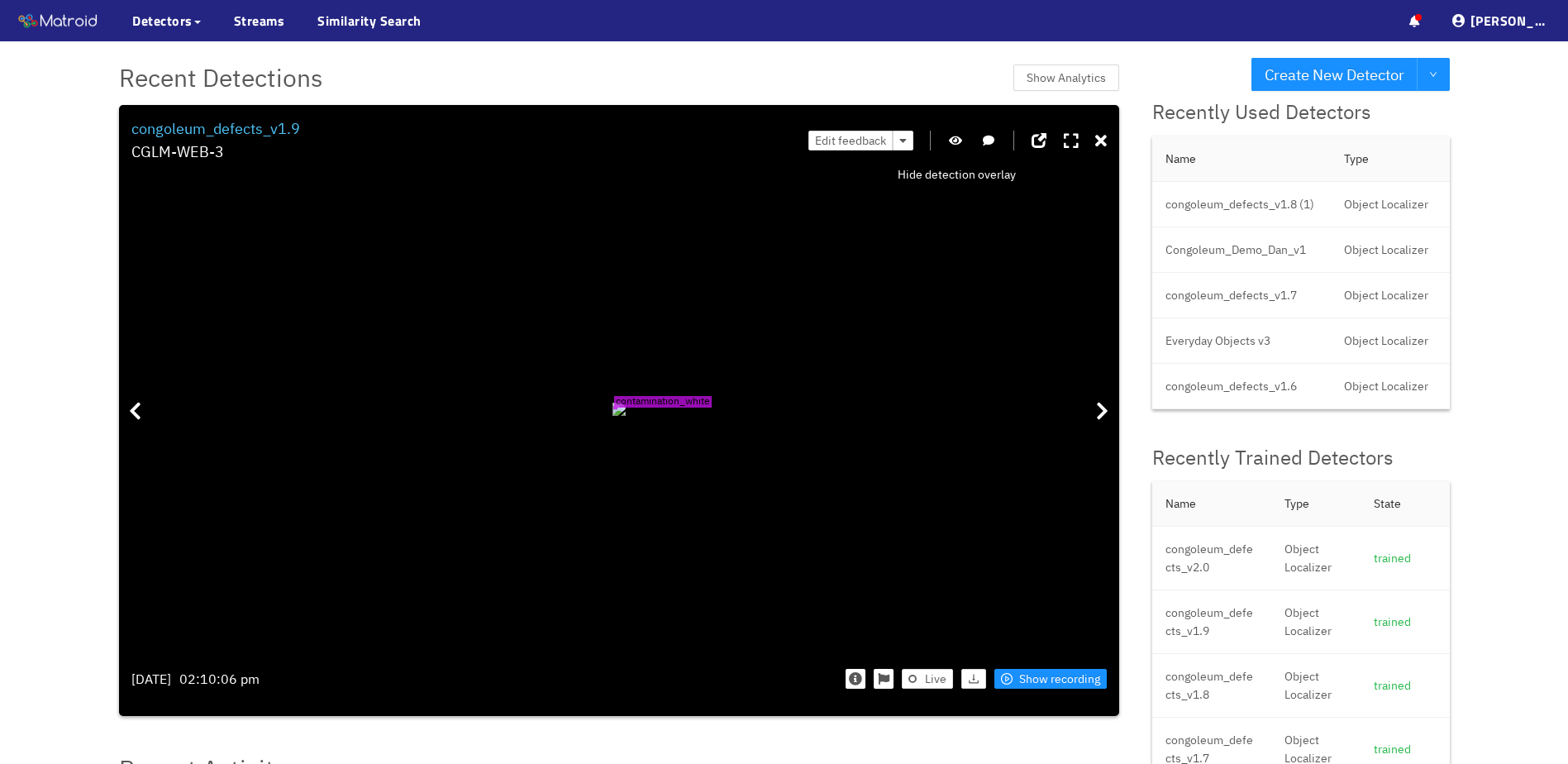
click at [961, 145] on icon "button" at bounding box center [956, 141] width 13 height 12
click at [961, 145] on icon "button" at bounding box center [956, 141] width 15 height 12
click at [1095, 136] on icon at bounding box center [1101, 141] width 12 height 16
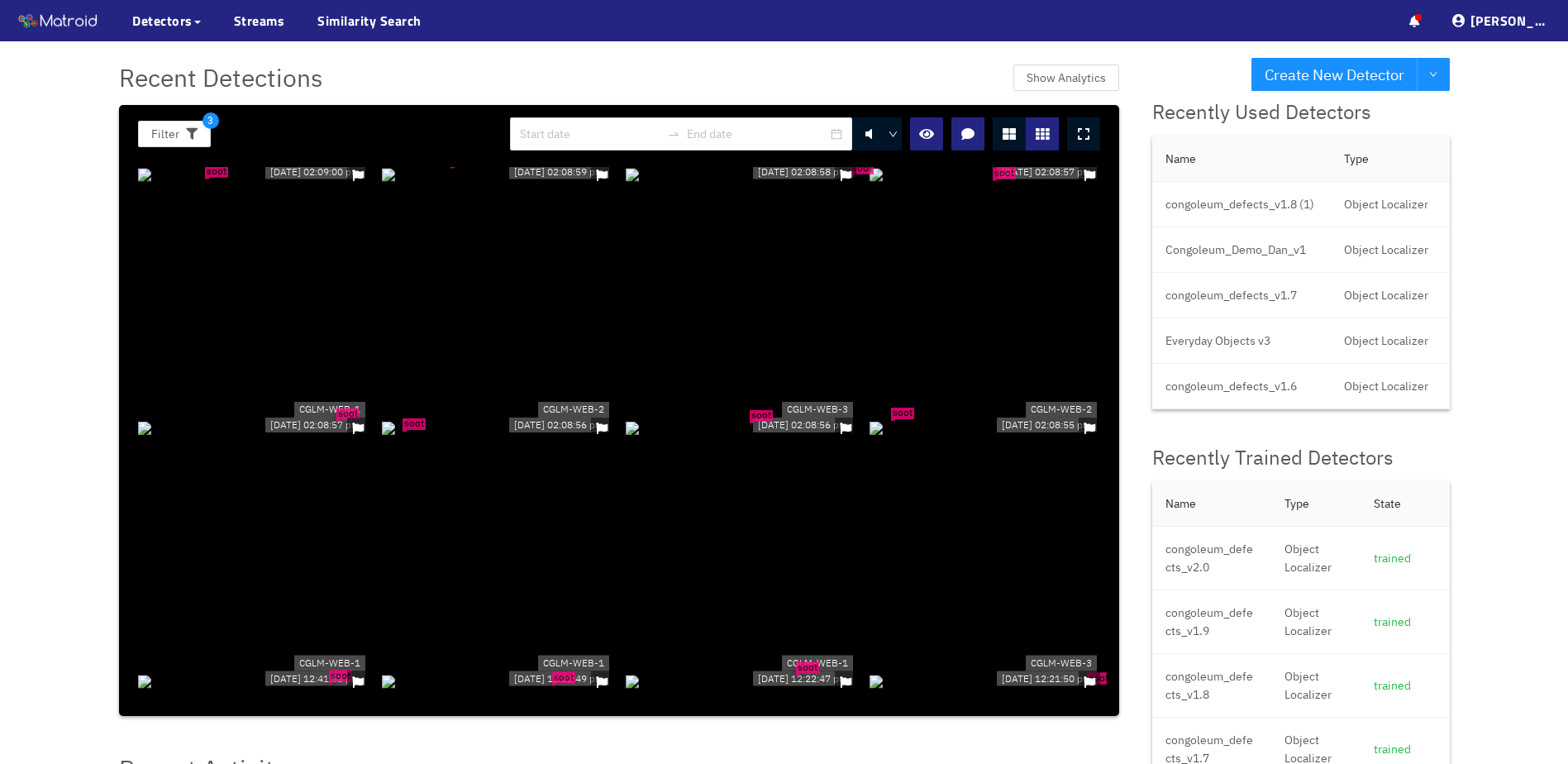
scroll to position [5374, 0]
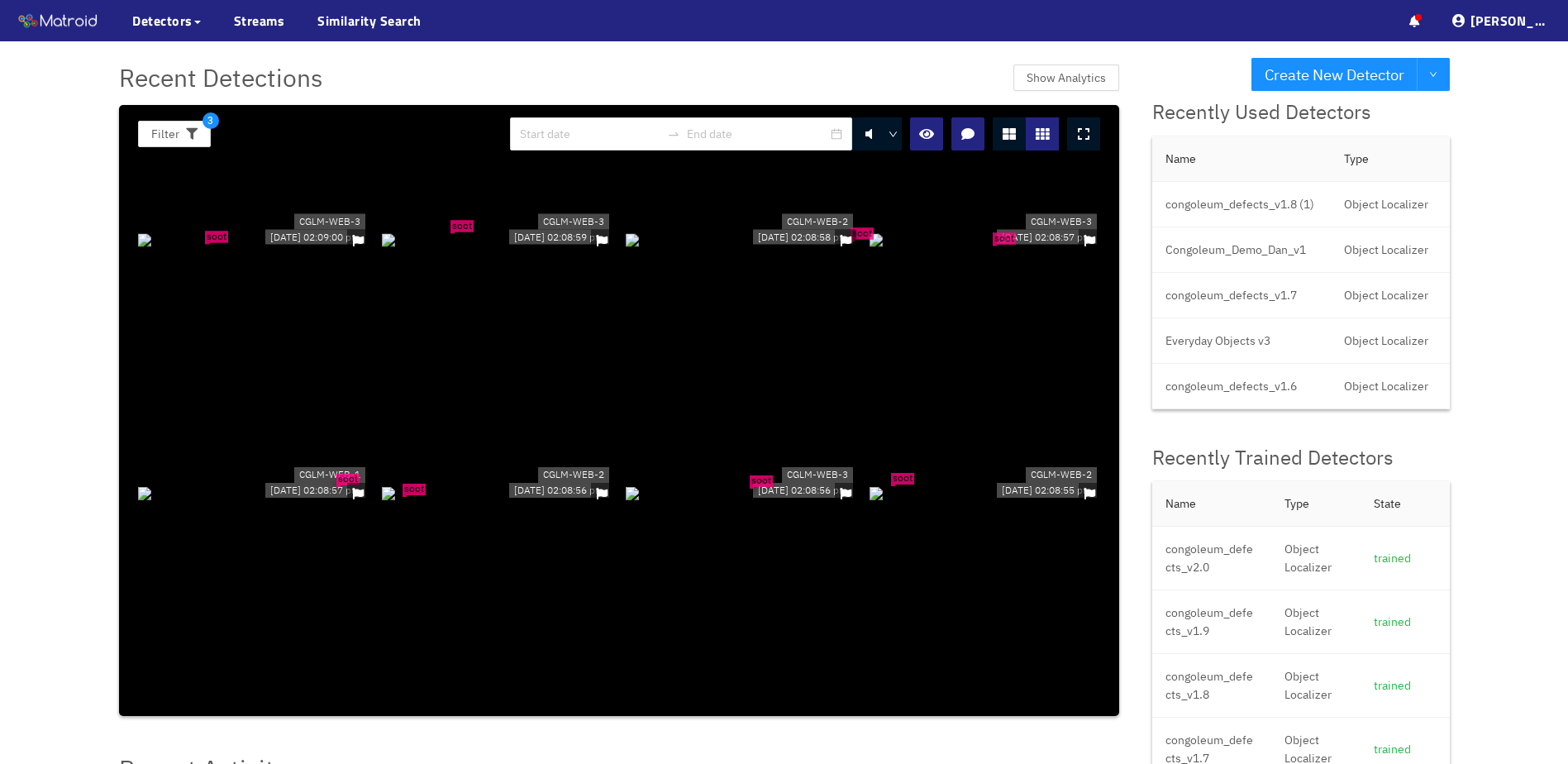
click at [296, 484] on div "soot" at bounding box center [253, 492] width 231 height 18
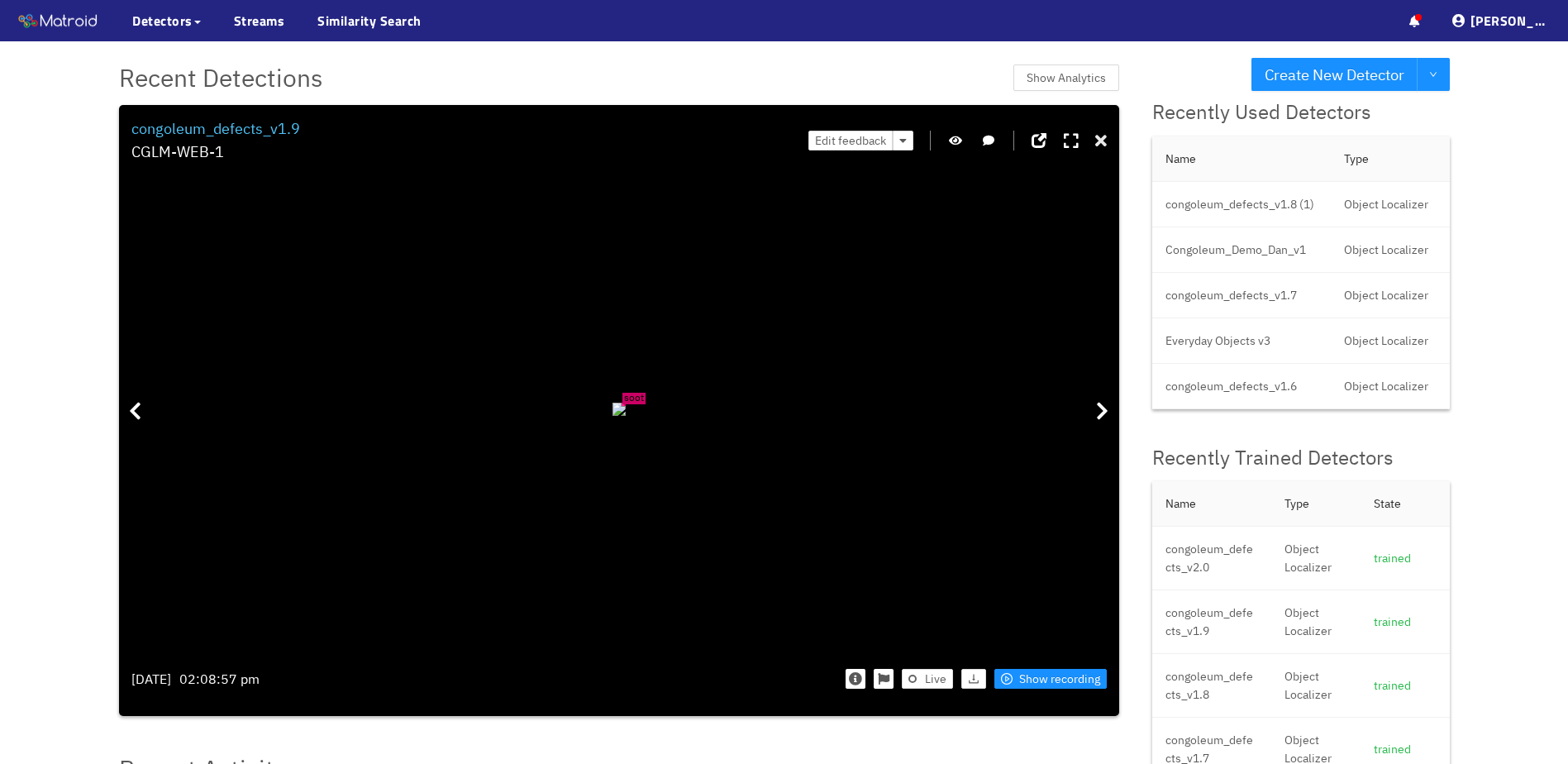
click at [1097, 141] on icon at bounding box center [1101, 141] width 12 height 16
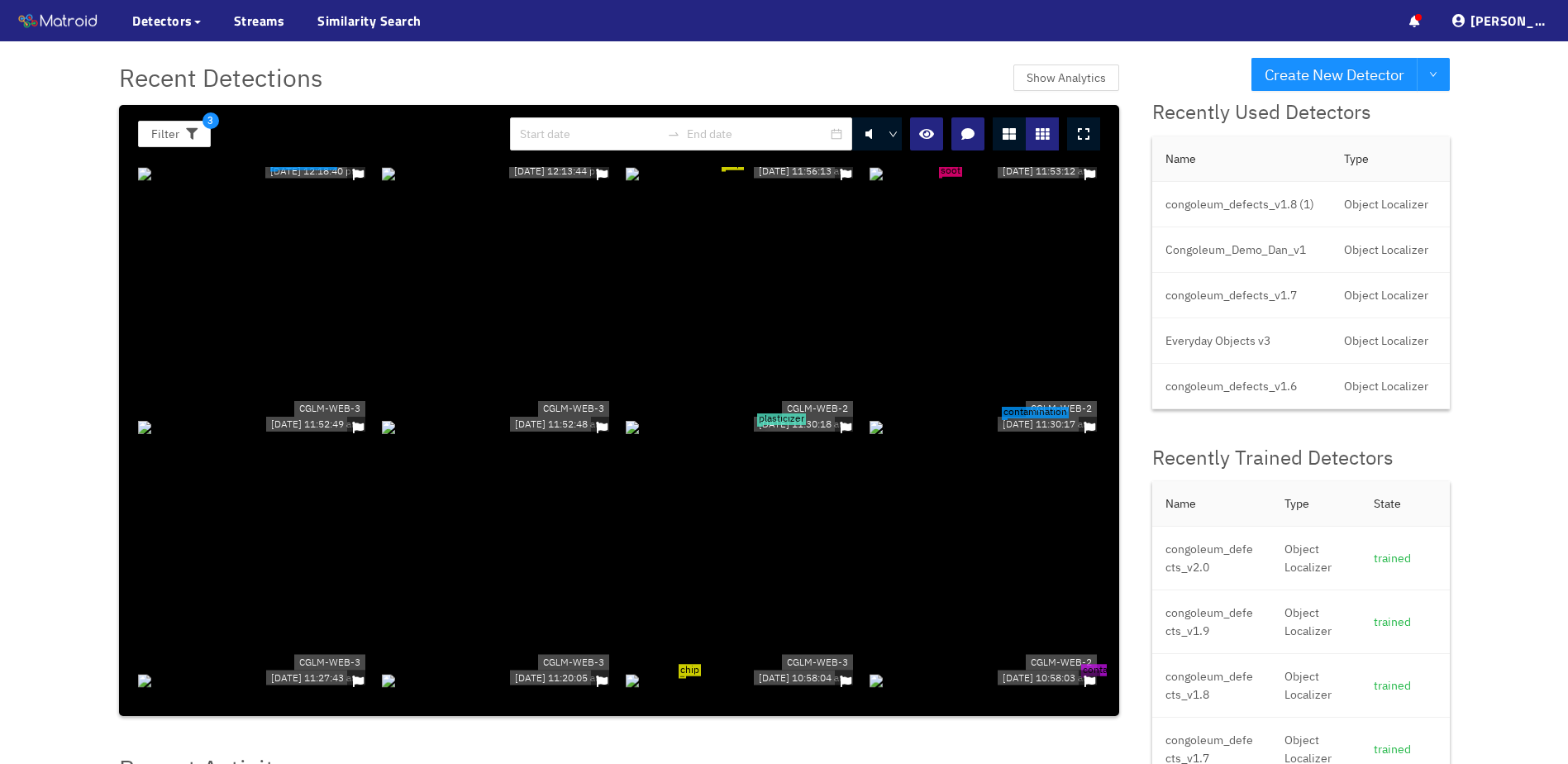
scroll to position [6448, 0]
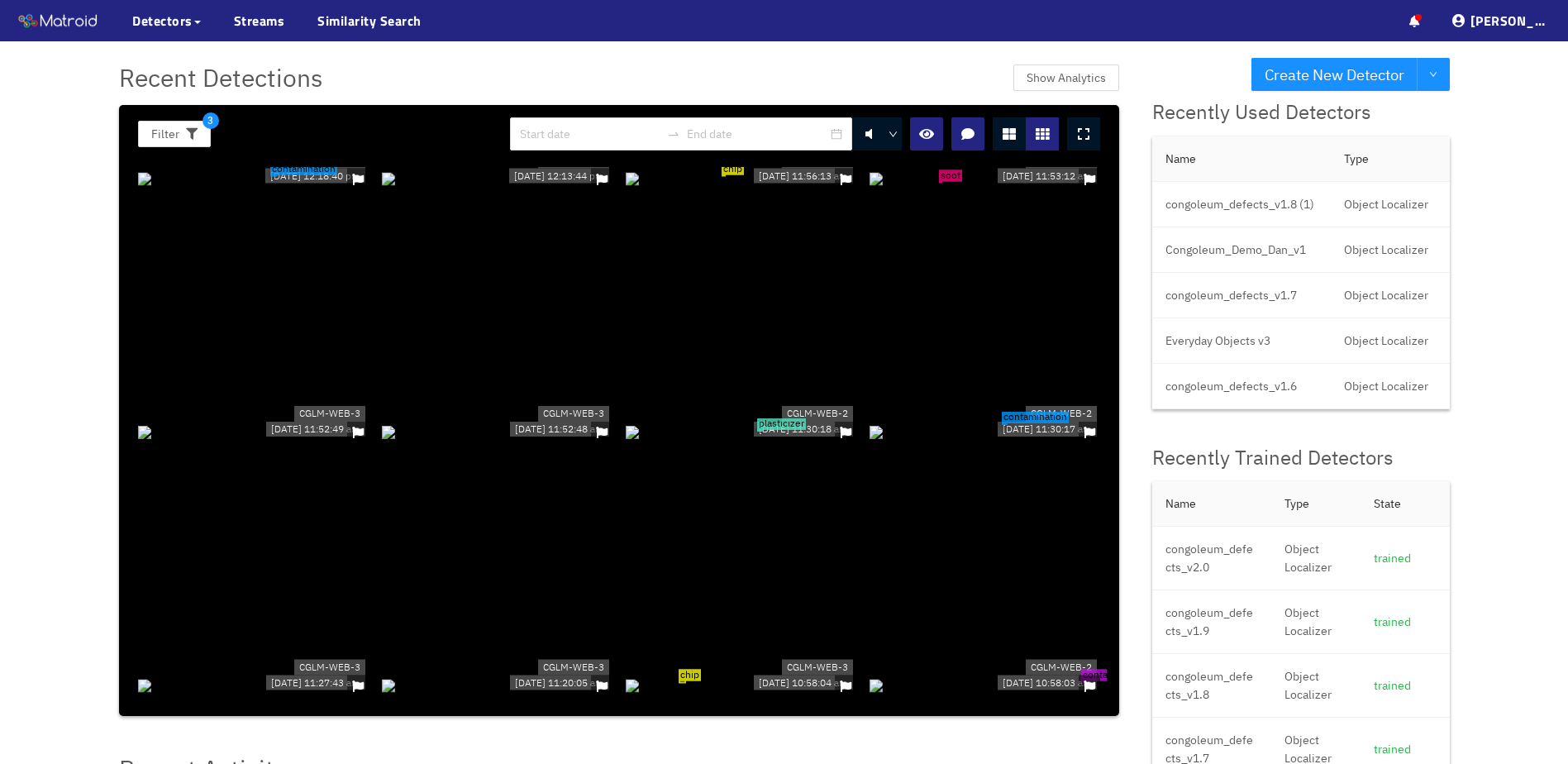
click at [540, 422] on div at bounding box center [496, 430] width 231 height 18
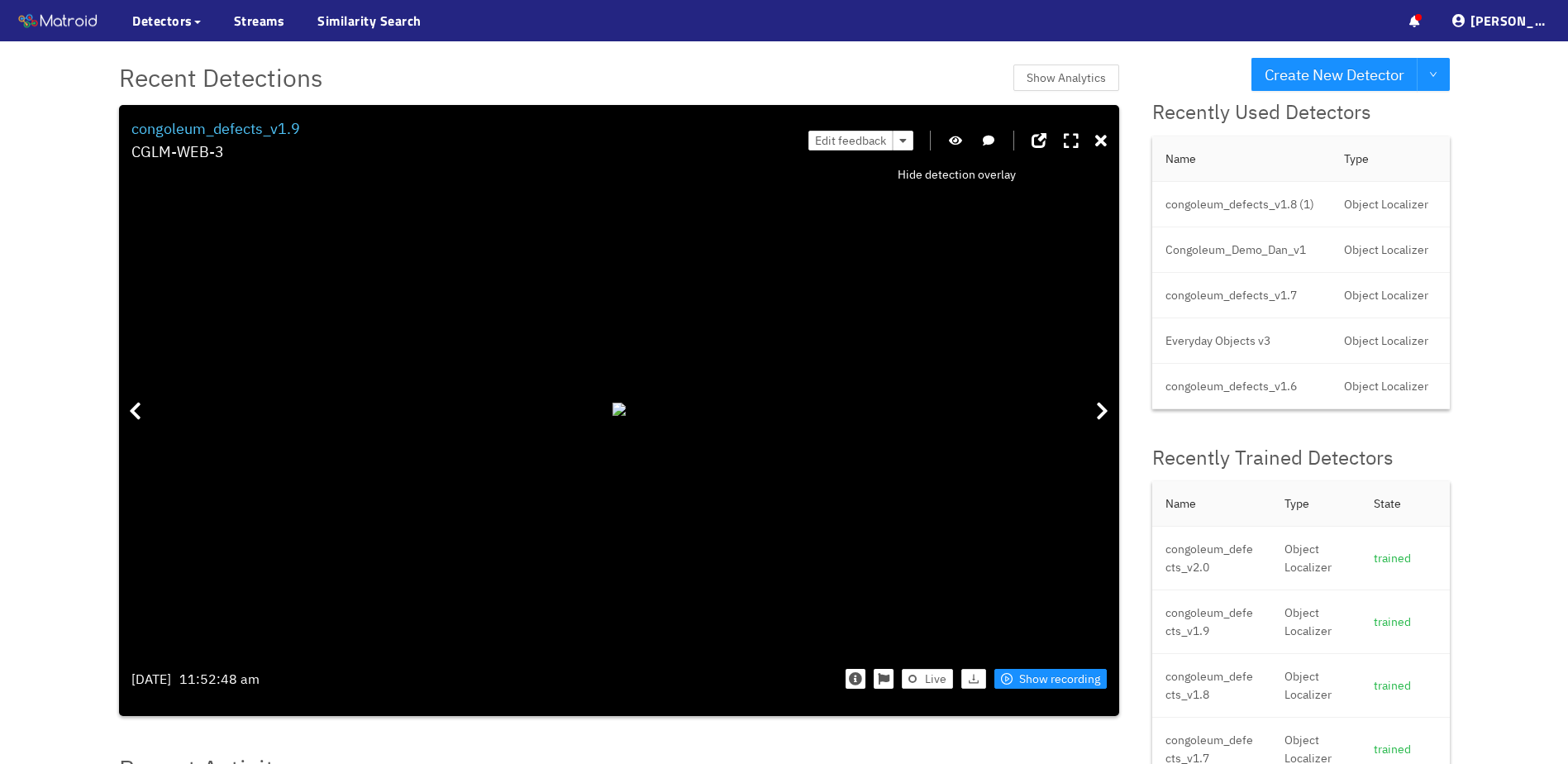
click at [951, 145] on icon "button" at bounding box center [956, 141] width 13 height 12
click at [950, 145] on icon "button" at bounding box center [956, 141] width 15 height 12
drag, startPoint x: 766, startPoint y: 310, endPoint x: 778, endPoint y: 275, distance: 37.0
click at [638, 369] on div at bounding box center [632, 376] width 13 height 13
click at [1104, 138] on icon at bounding box center [1101, 141] width 12 height 16
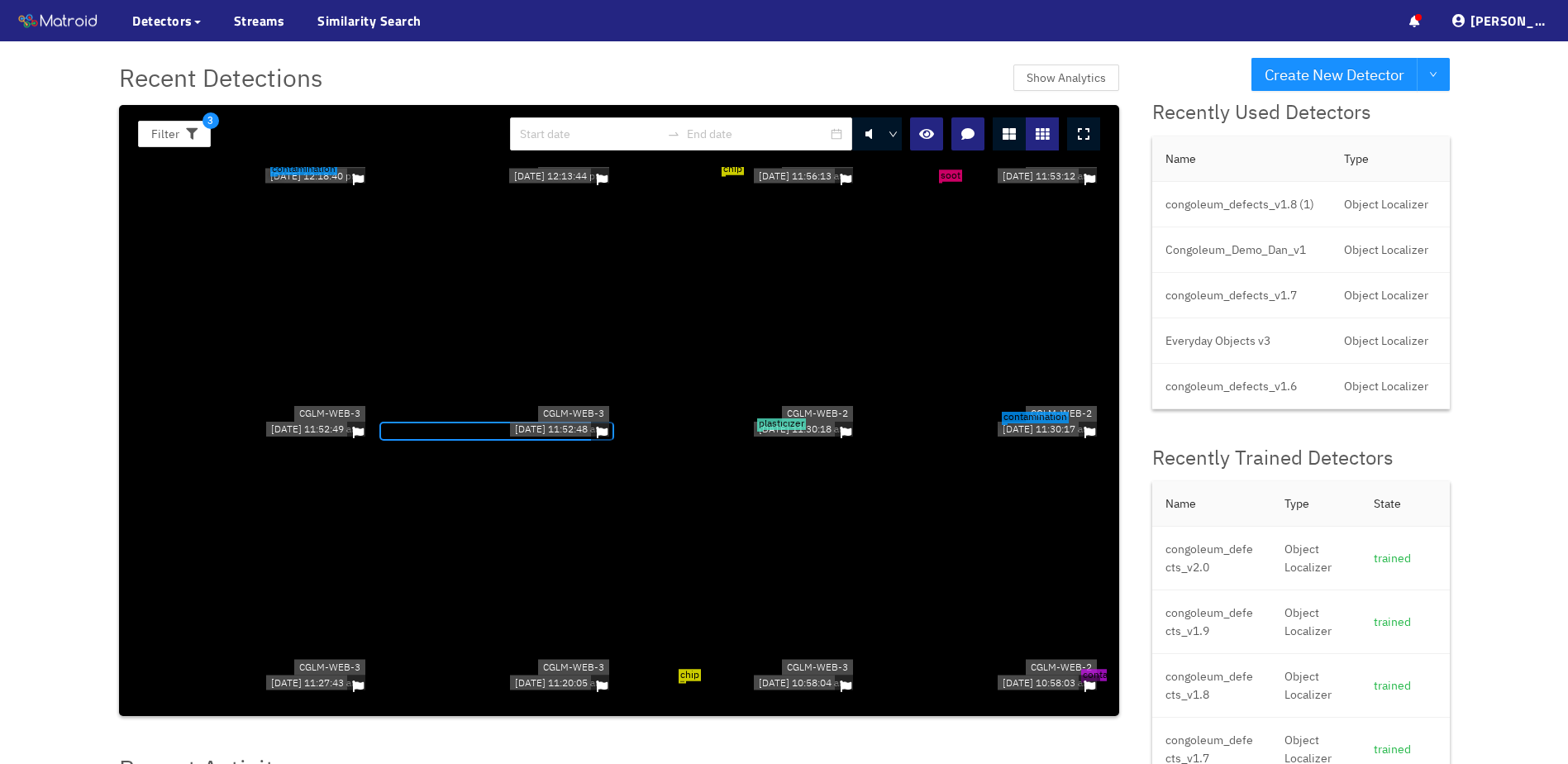
click at [288, 422] on div at bounding box center [253, 430] width 231 height 18
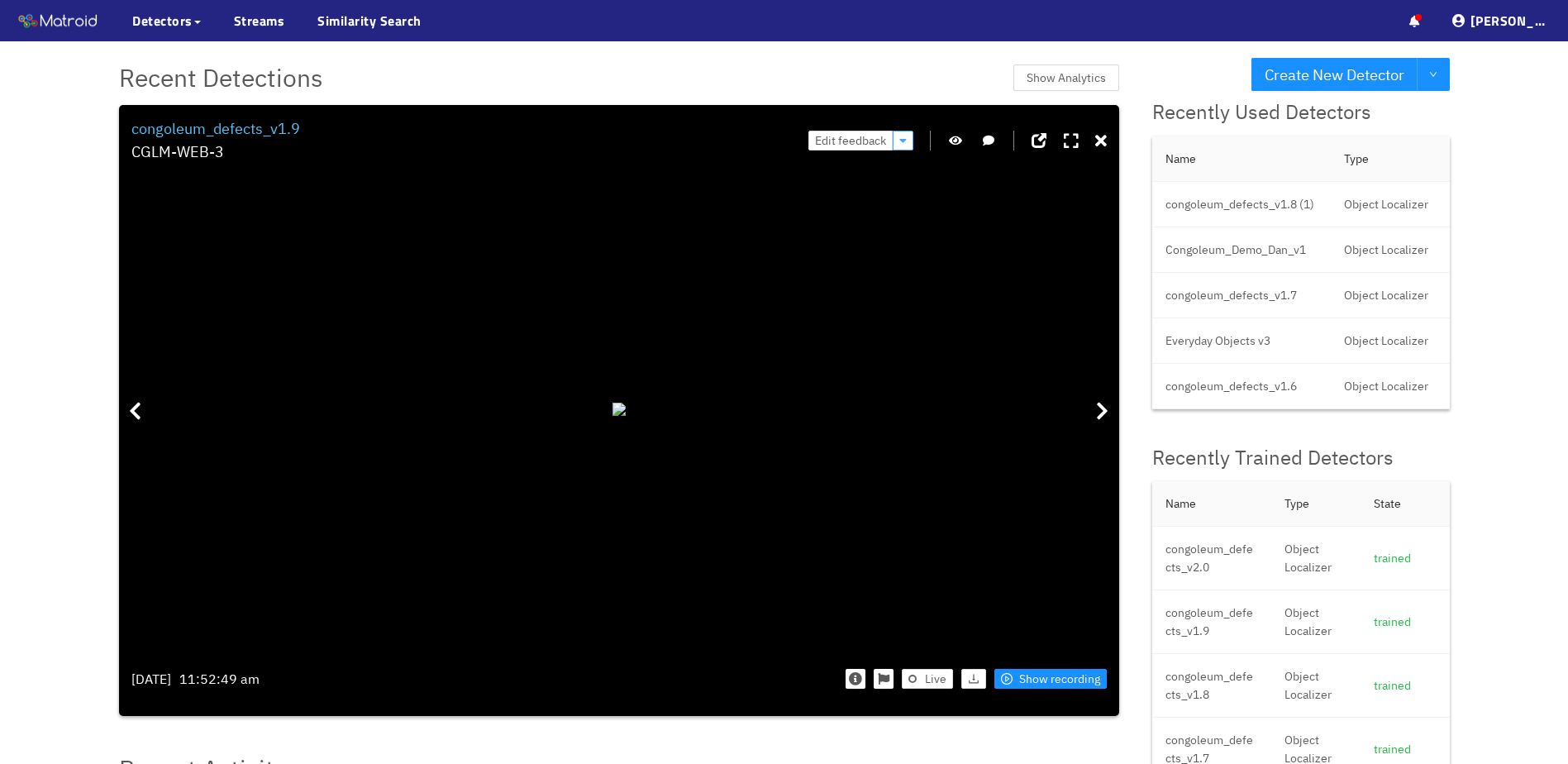
click at [902, 133] on button "button" at bounding box center [903, 140] width 21 height 20
click at [906, 147] on icon "button" at bounding box center [903, 141] width 8 height 12
click at [863, 139] on span "Edit feedback" at bounding box center [850, 140] width 71 height 18
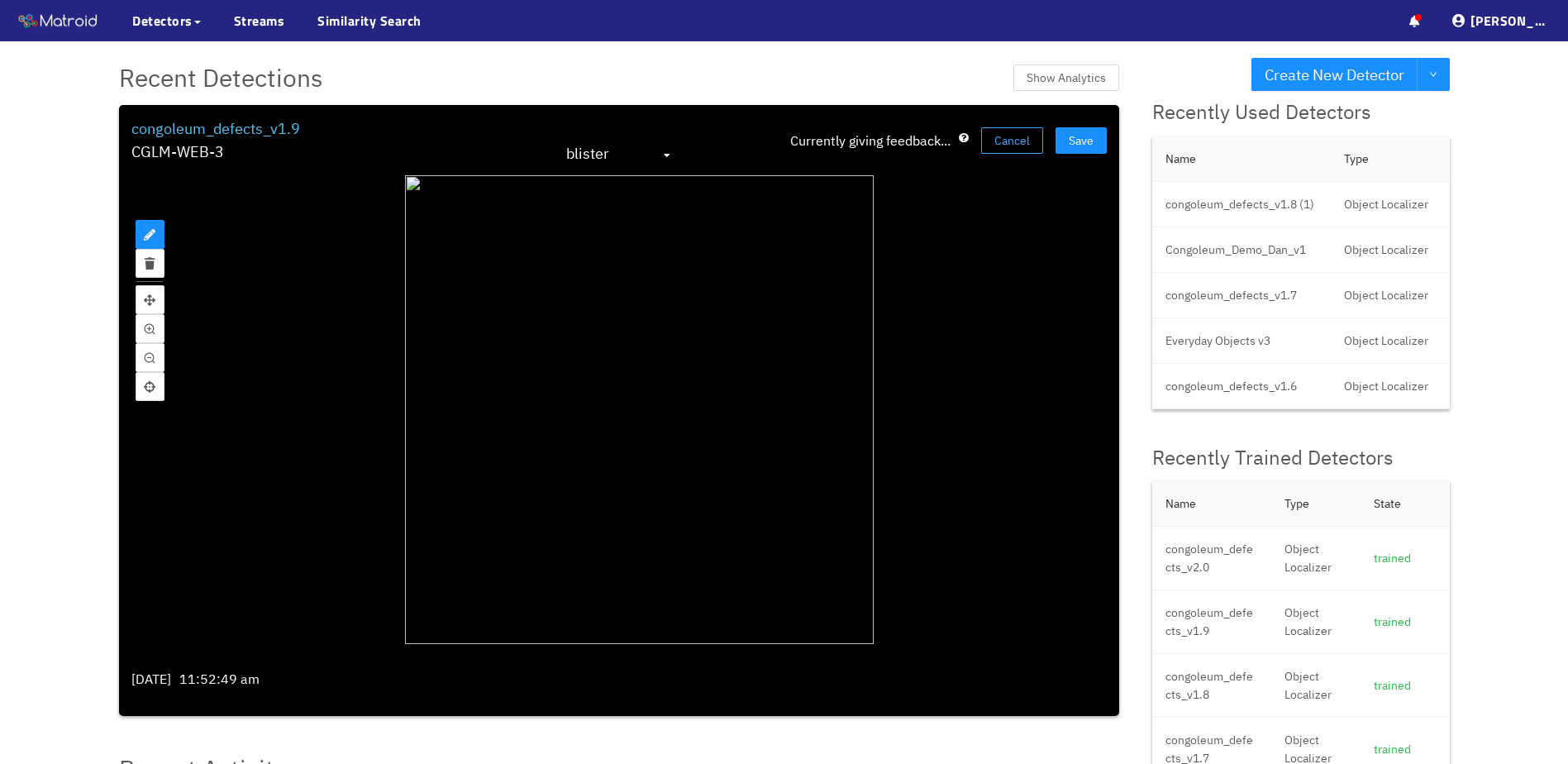
click at [1026, 143] on span "Cancel" at bounding box center [1011, 140] width 35 height 18
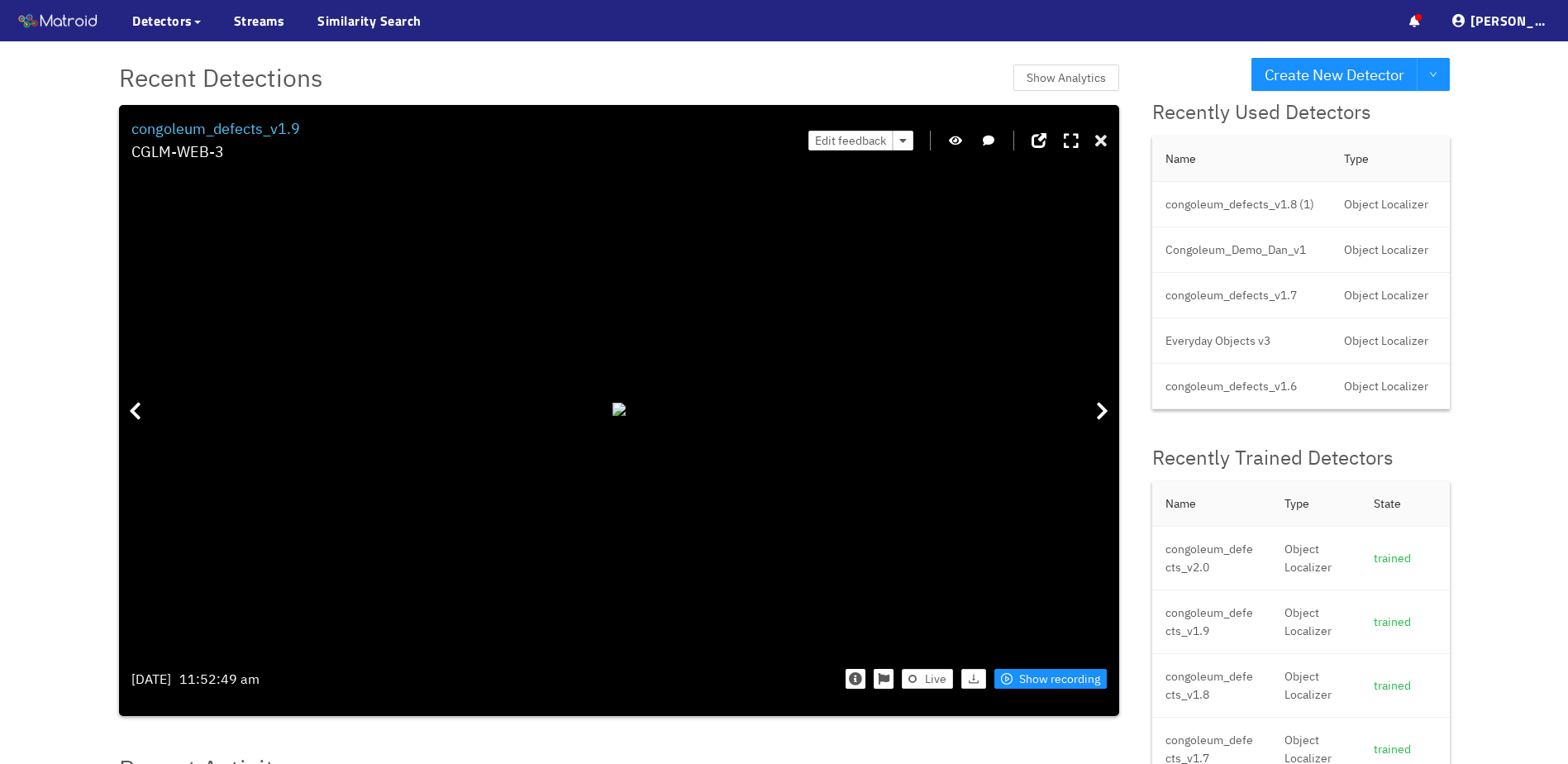
click at [1097, 144] on icon at bounding box center [1101, 141] width 12 height 16
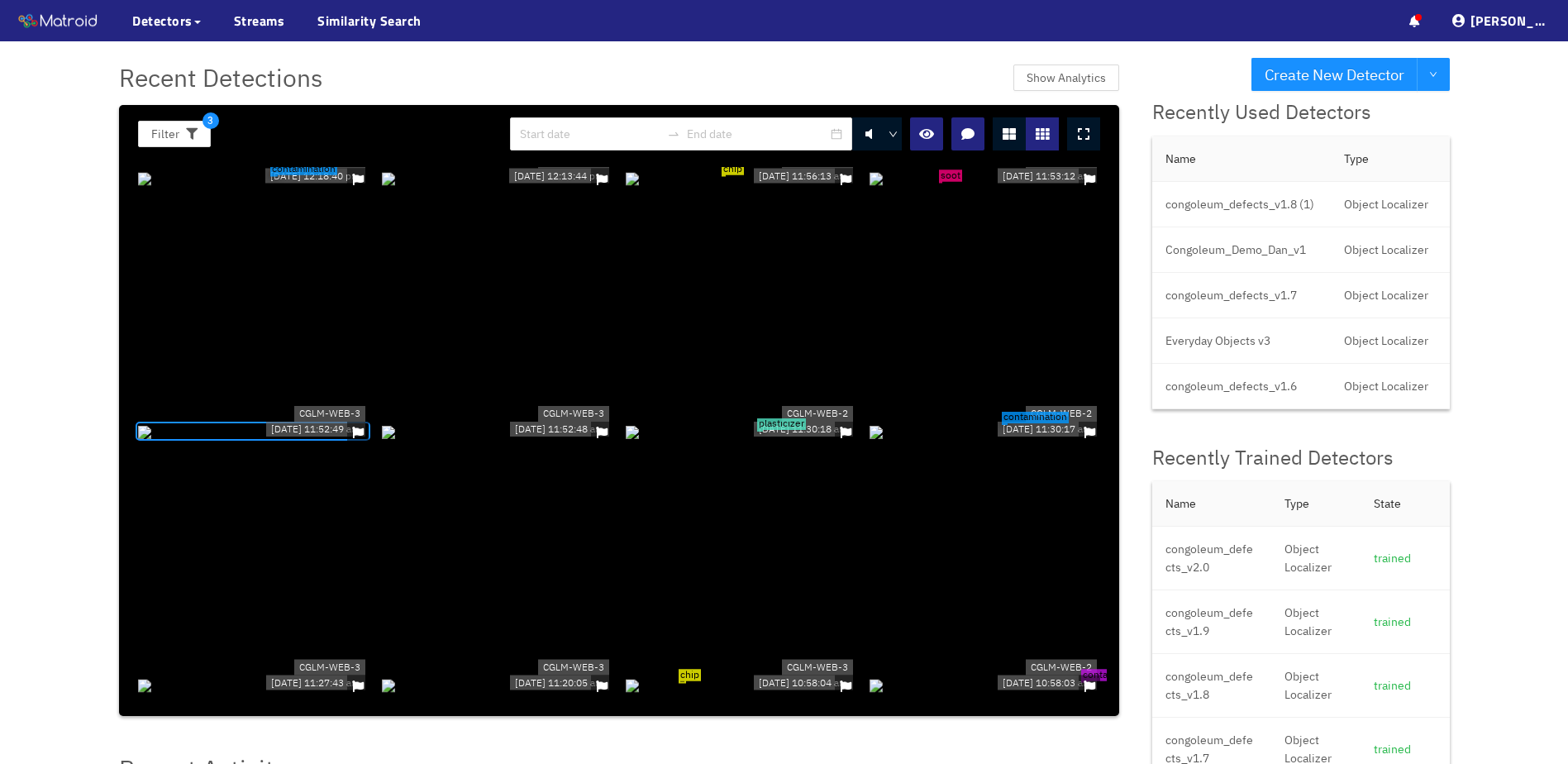
scroll to position [6862, 0]
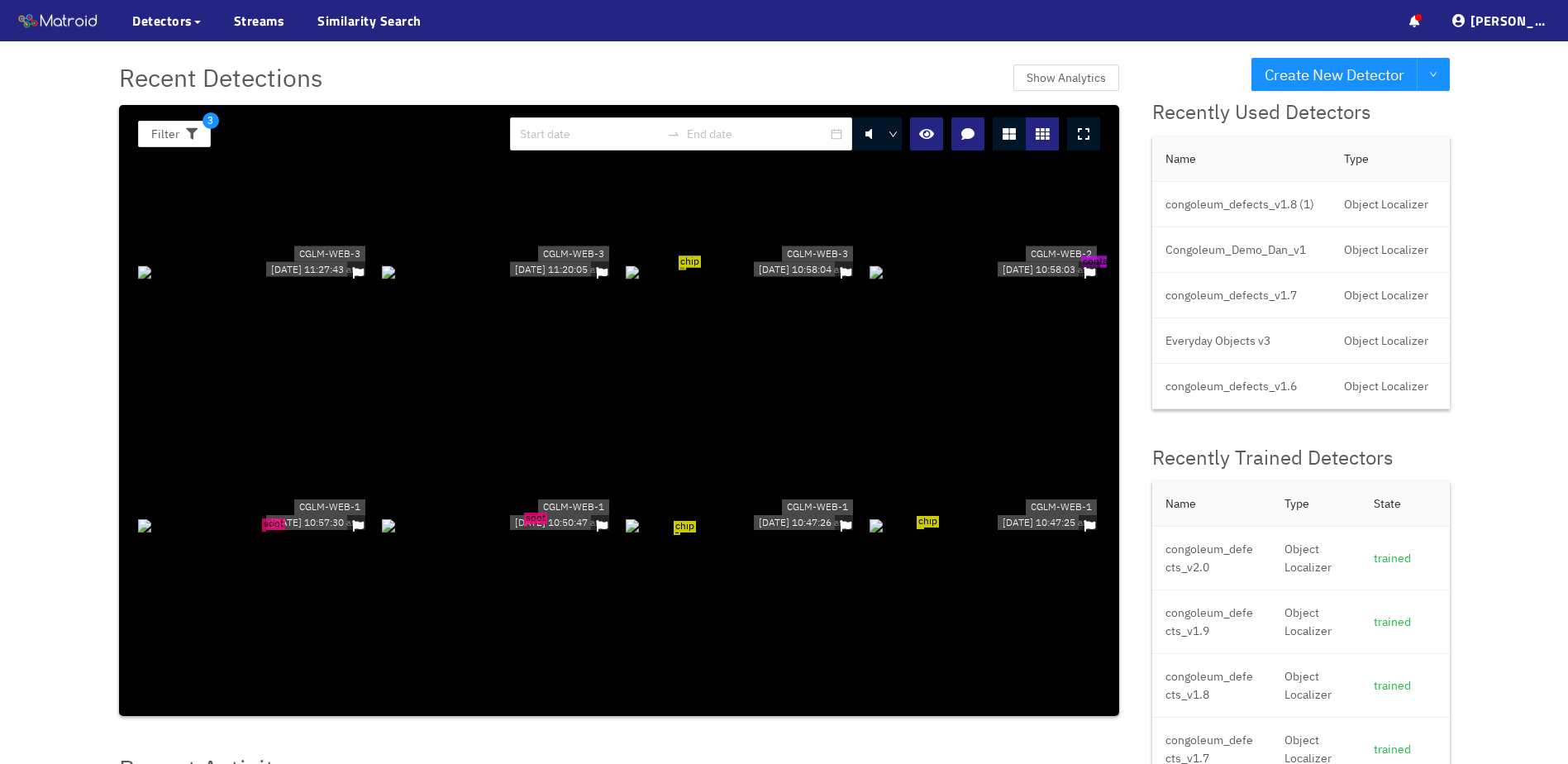
click at [307, 280] on div at bounding box center [253, 270] width 231 height 18
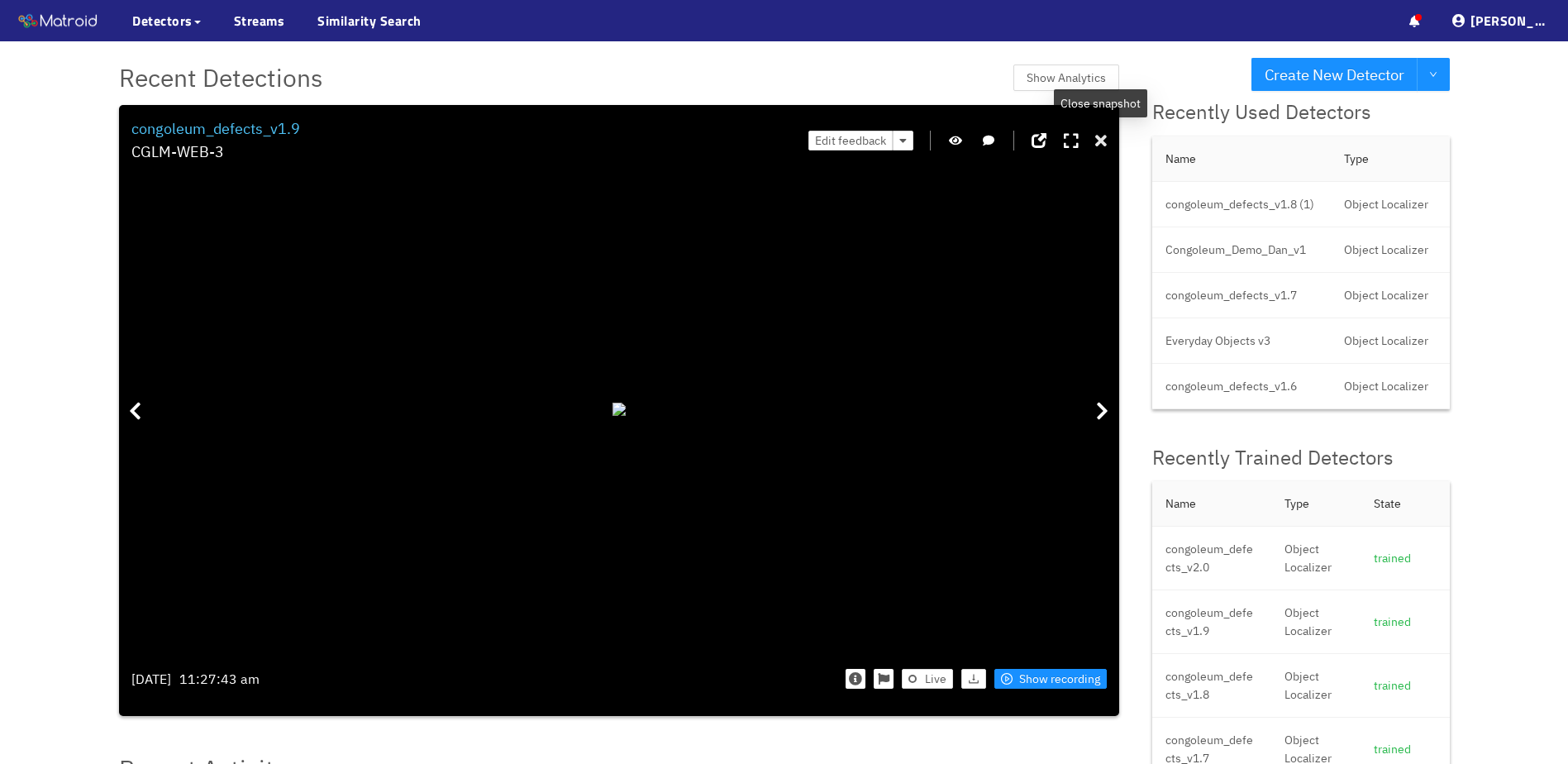
click at [1103, 136] on icon at bounding box center [1101, 141] width 12 height 16
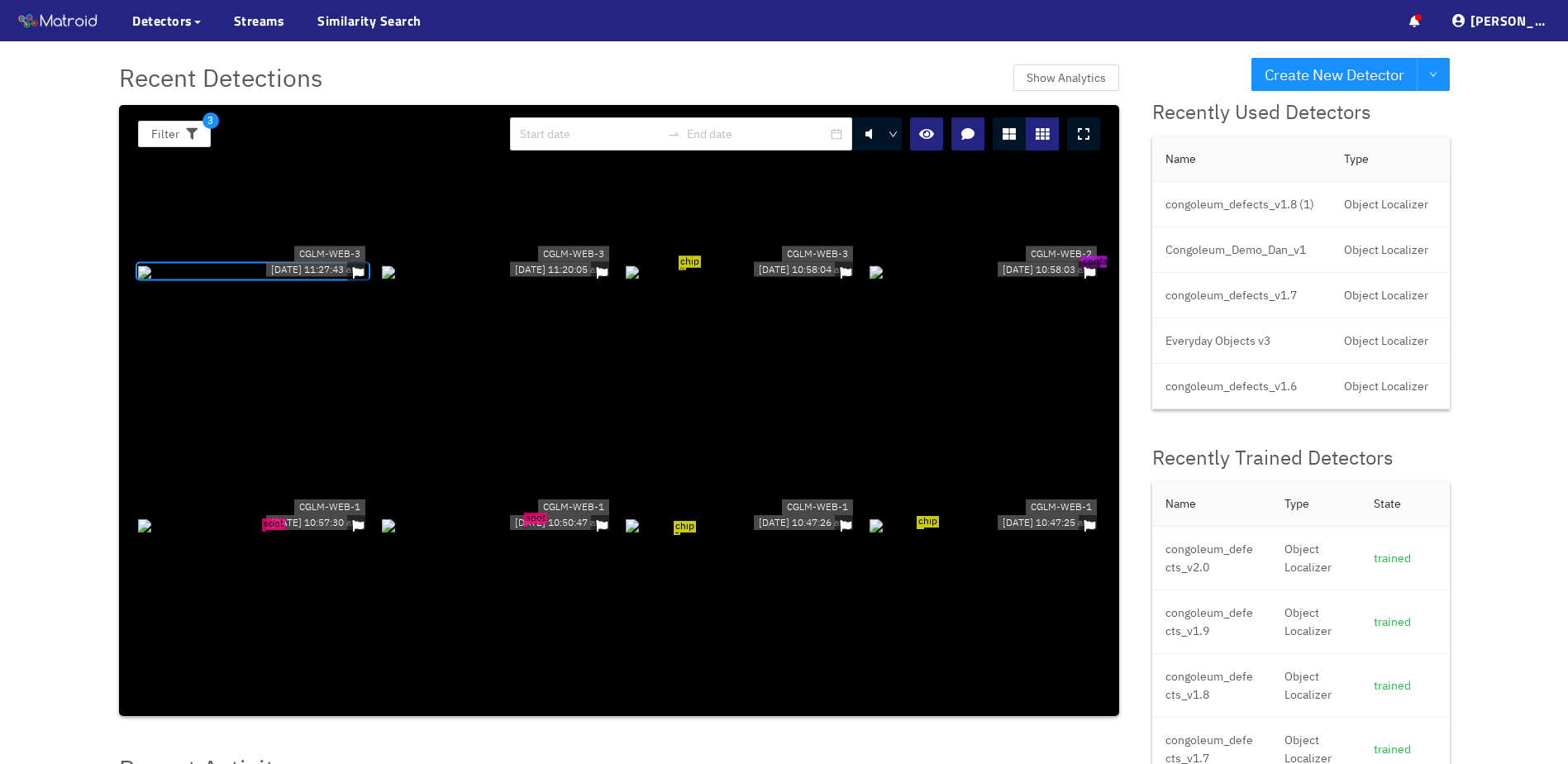
click at [576, 280] on div at bounding box center [496, 270] width 231 height 18
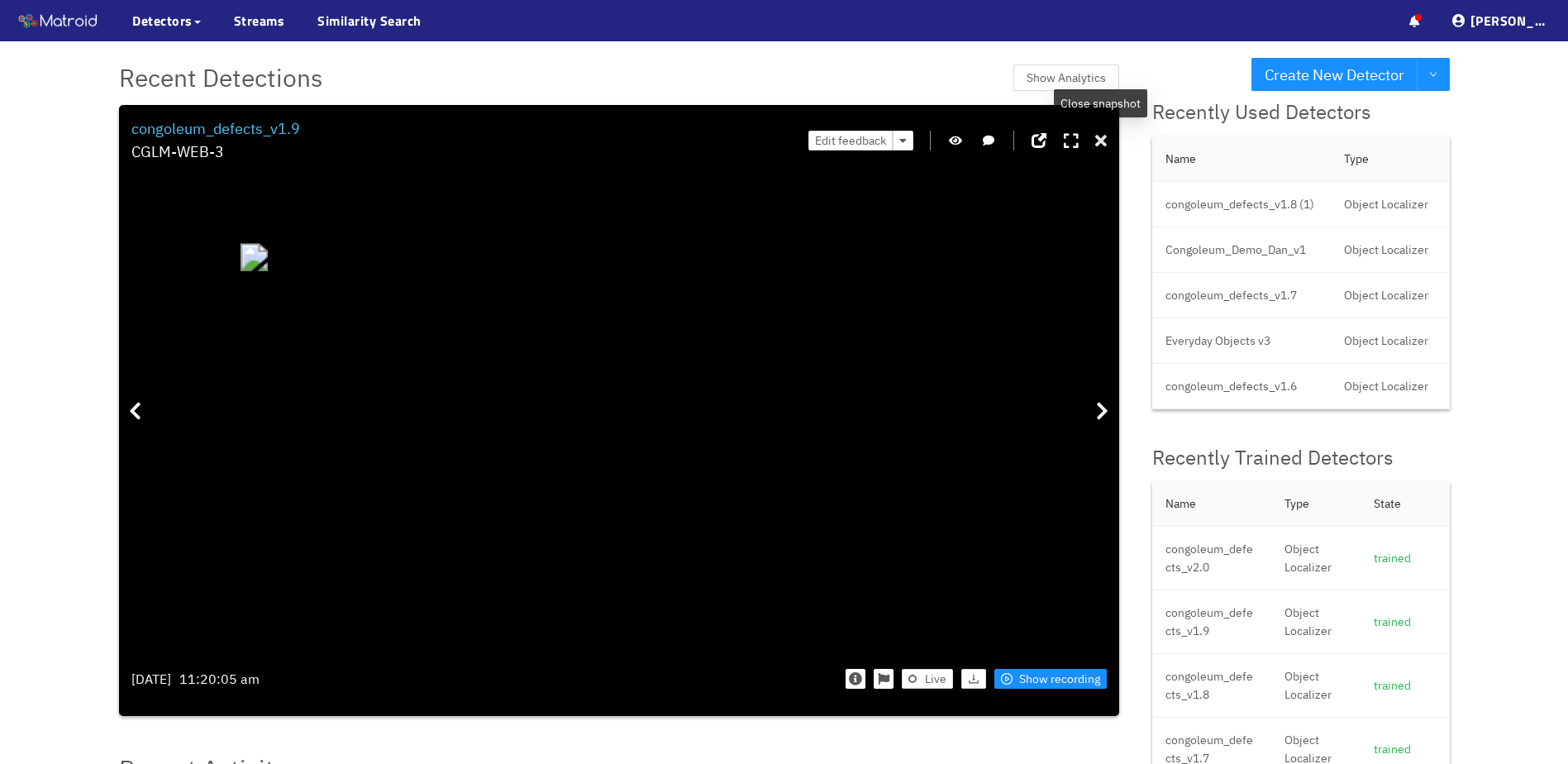
click at [1101, 143] on icon at bounding box center [1101, 141] width 12 height 16
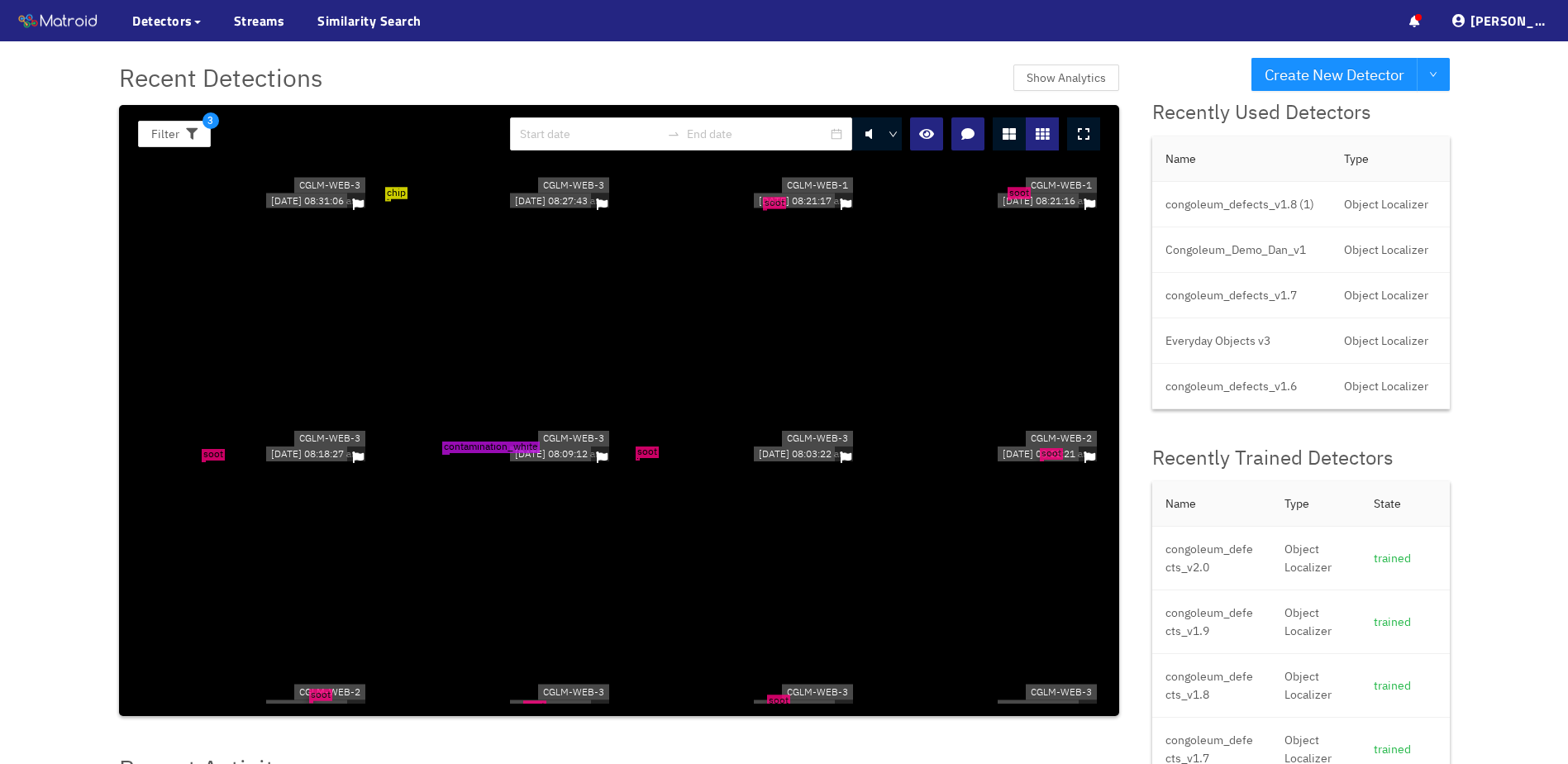
scroll to position [9672, 0]
